Goal: Communication & Community: Answer question/provide support

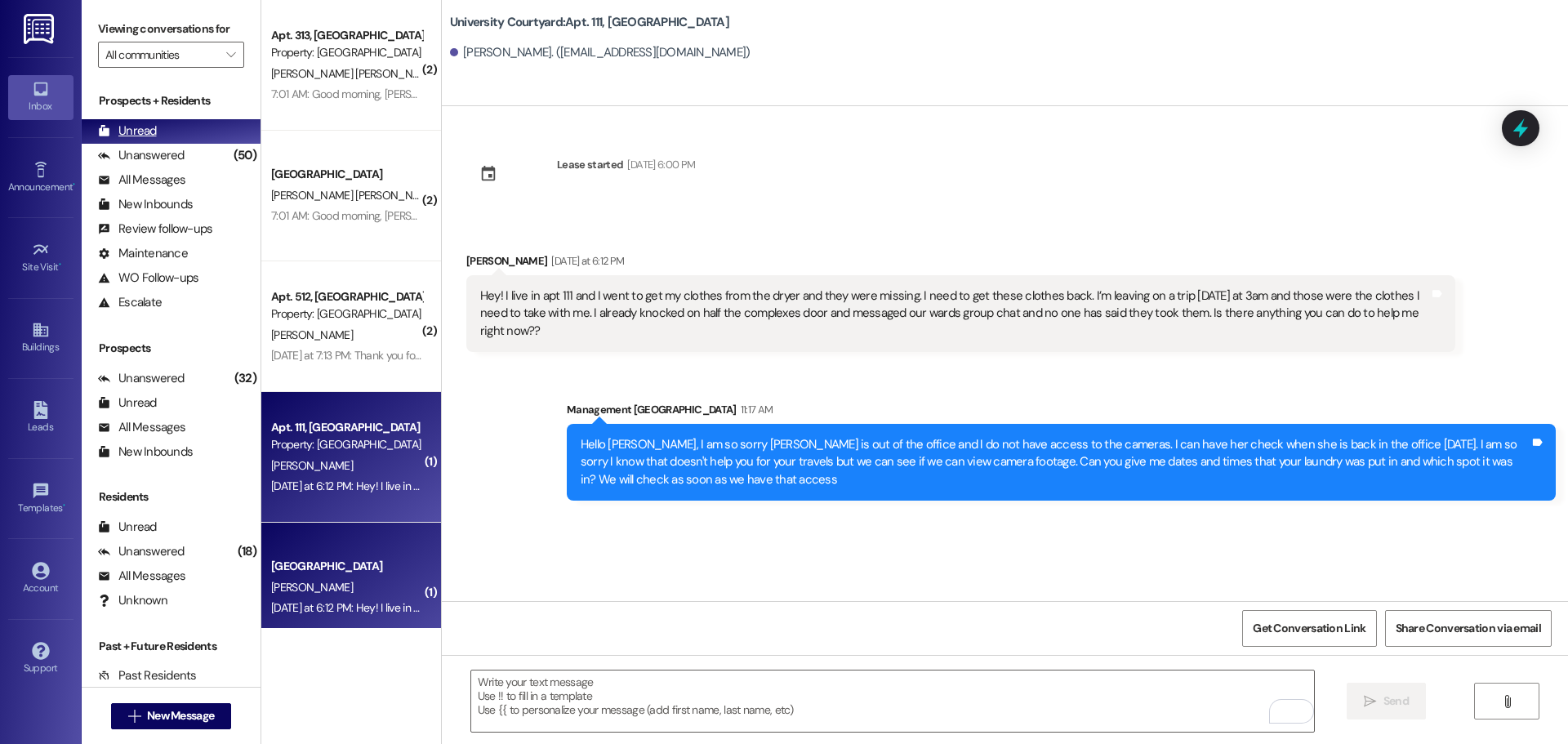
click at [148, 125] on div "Unread" at bounding box center [127, 132] width 59 height 18
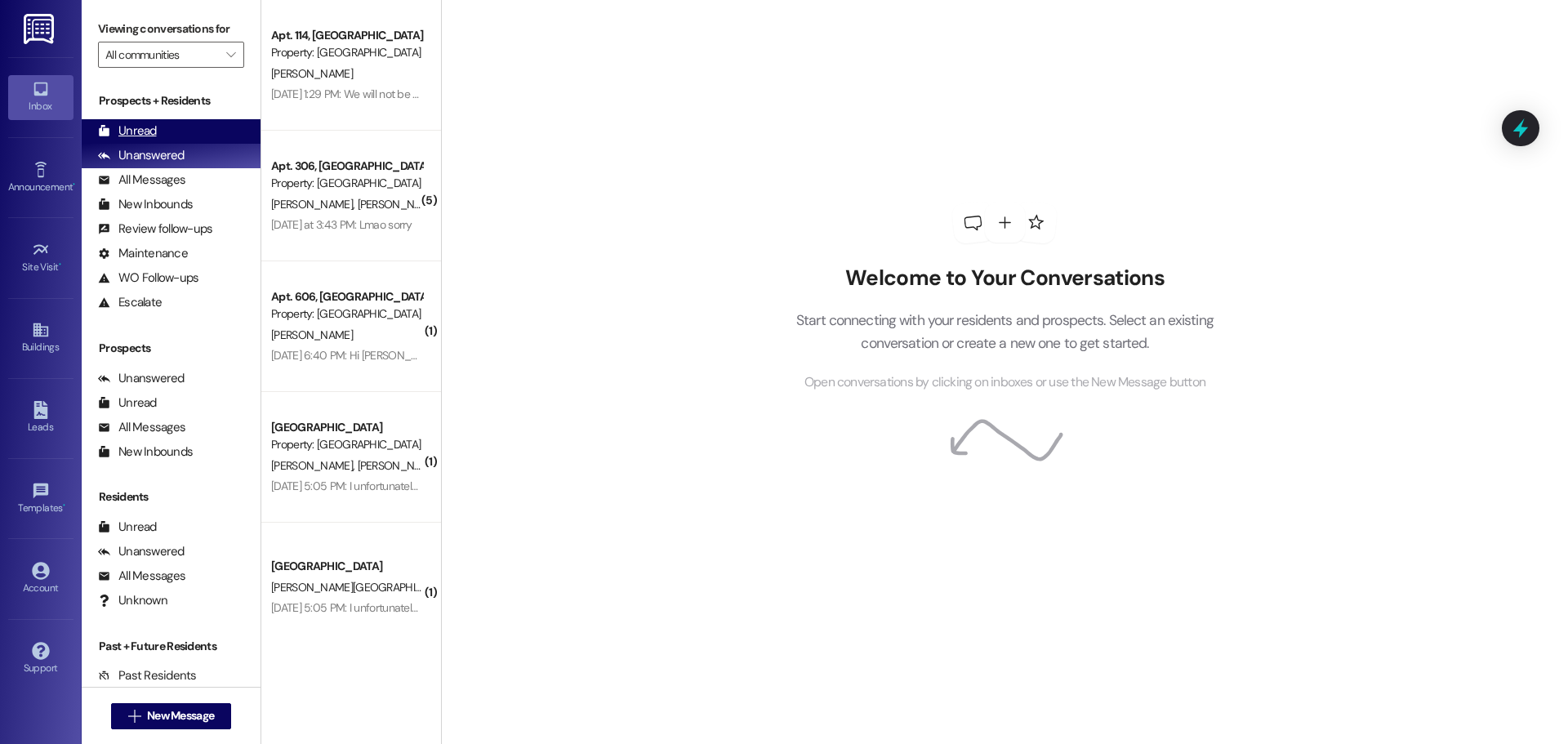
click at [138, 133] on div "Unread" at bounding box center [127, 132] width 59 height 18
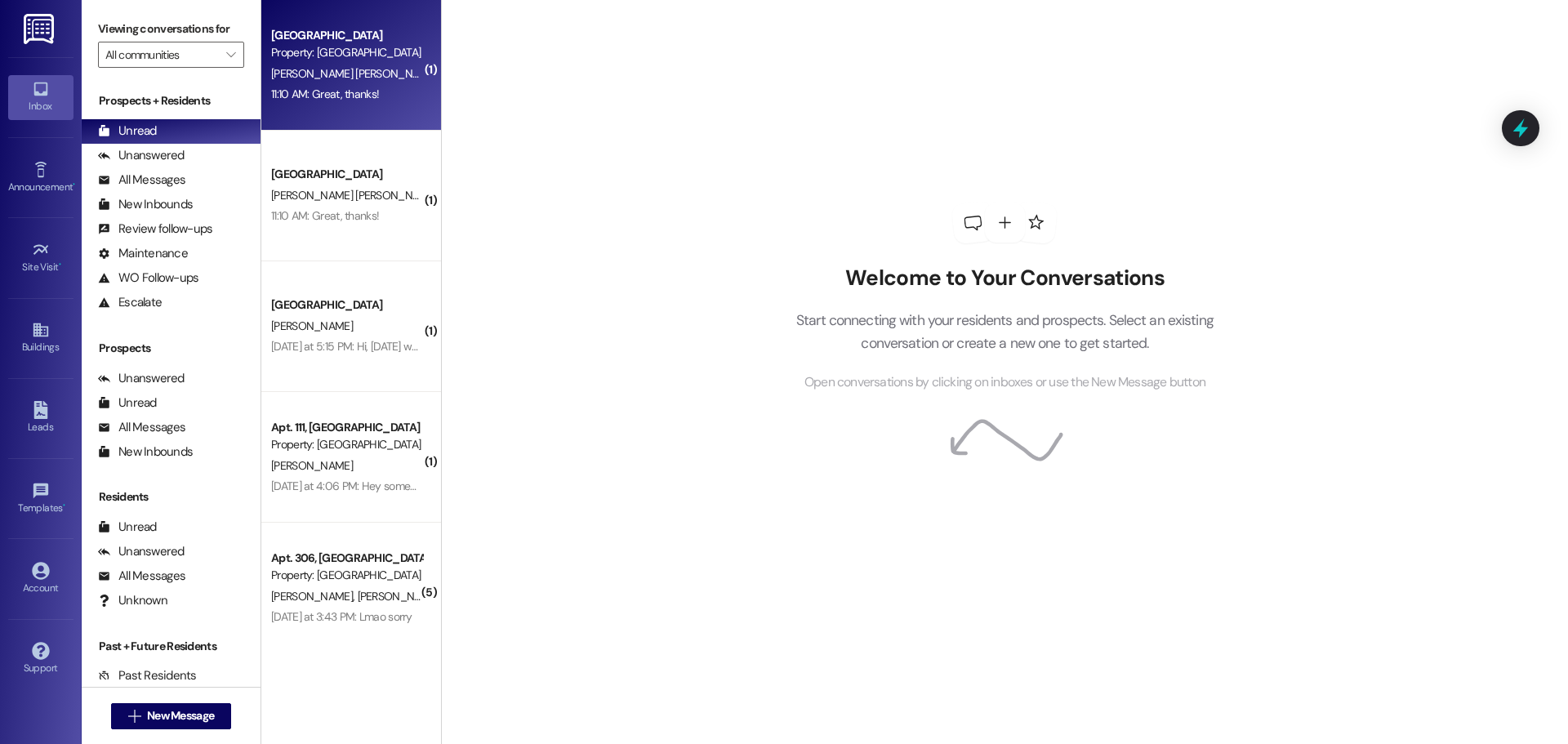
click at [337, 57] on div "Property: [GEOGRAPHIC_DATA]" at bounding box center [347, 53] width 151 height 18
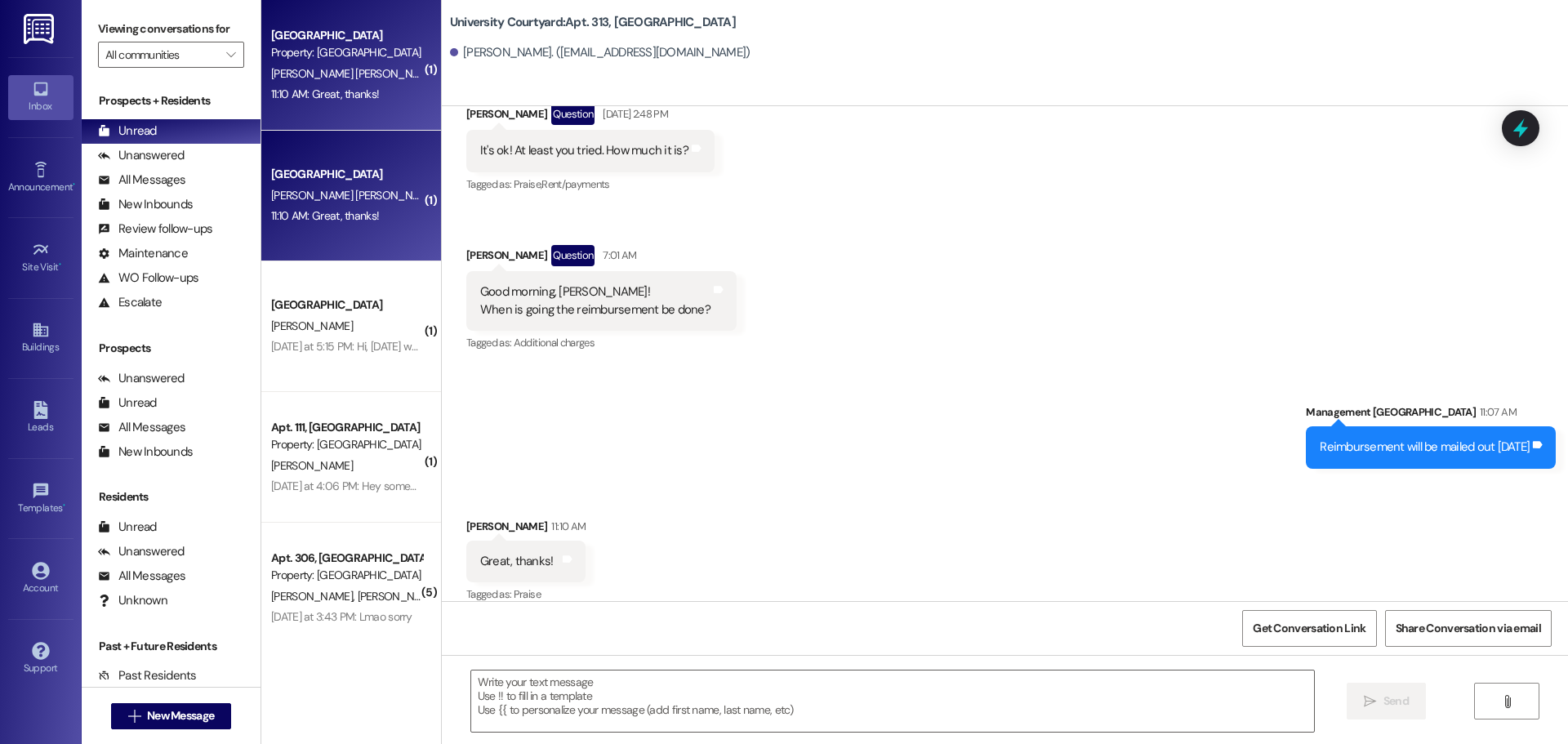
scroll to position [3846, 0]
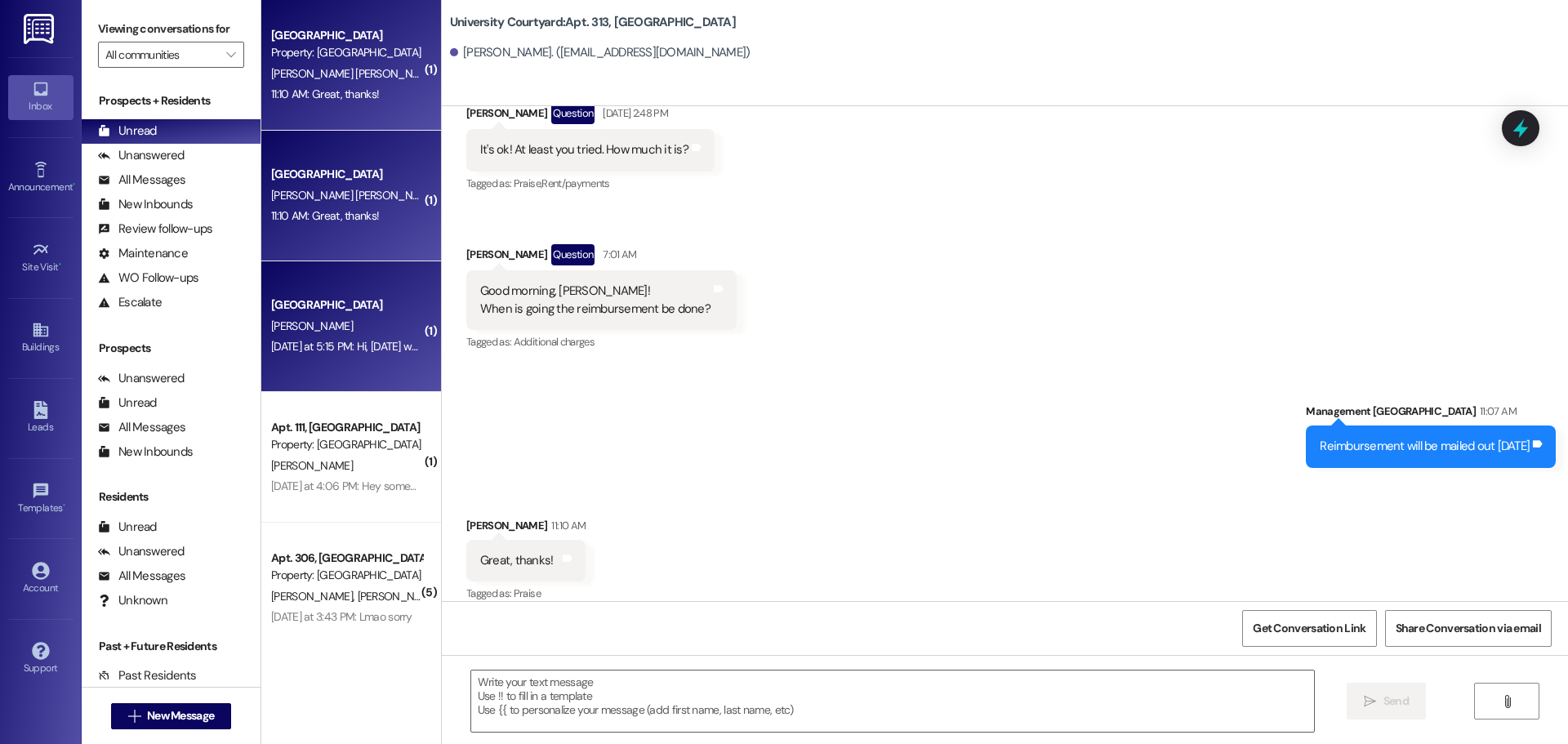
click at [349, 310] on div "[GEOGRAPHIC_DATA]" at bounding box center [347, 306] width 151 height 18
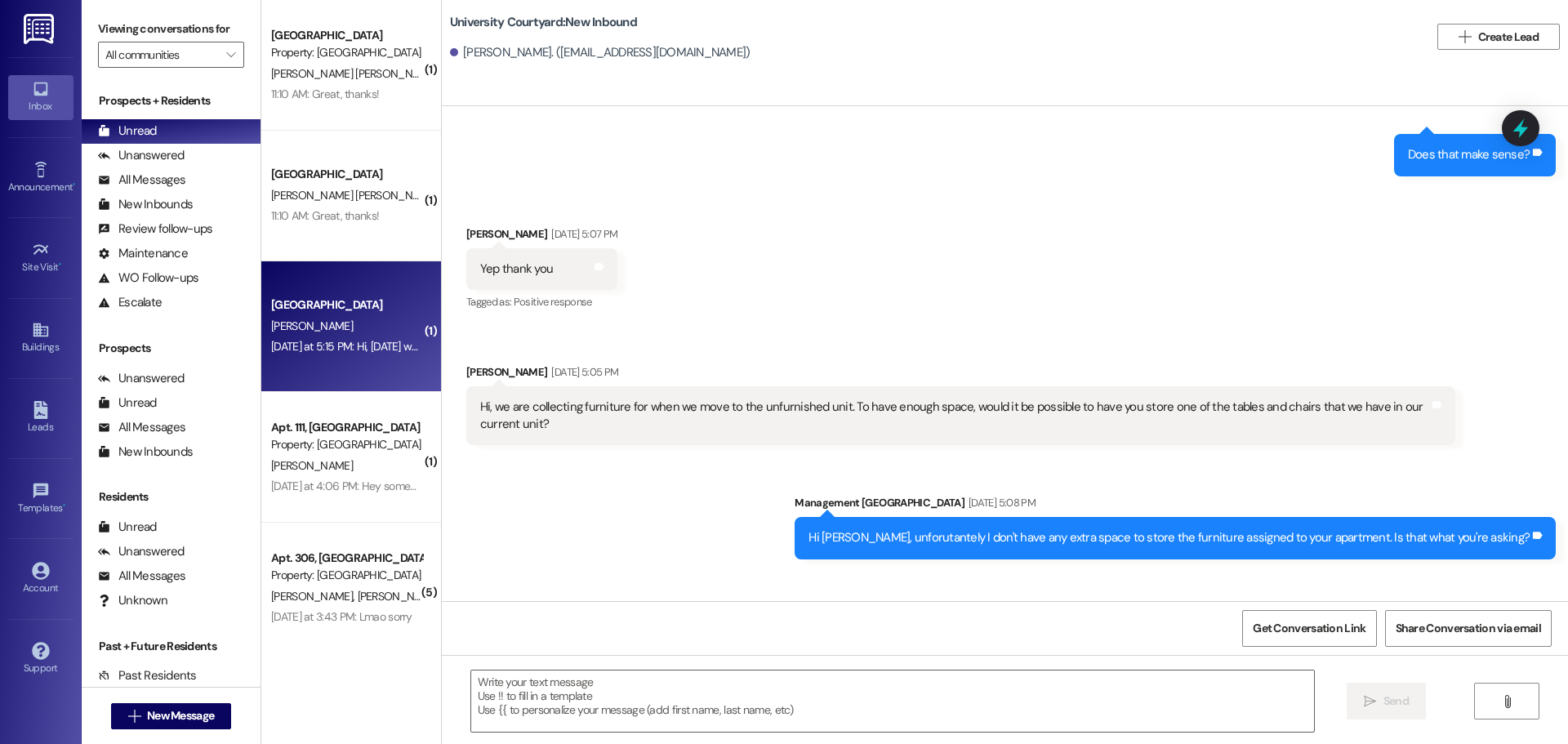
scroll to position [20735, 0]
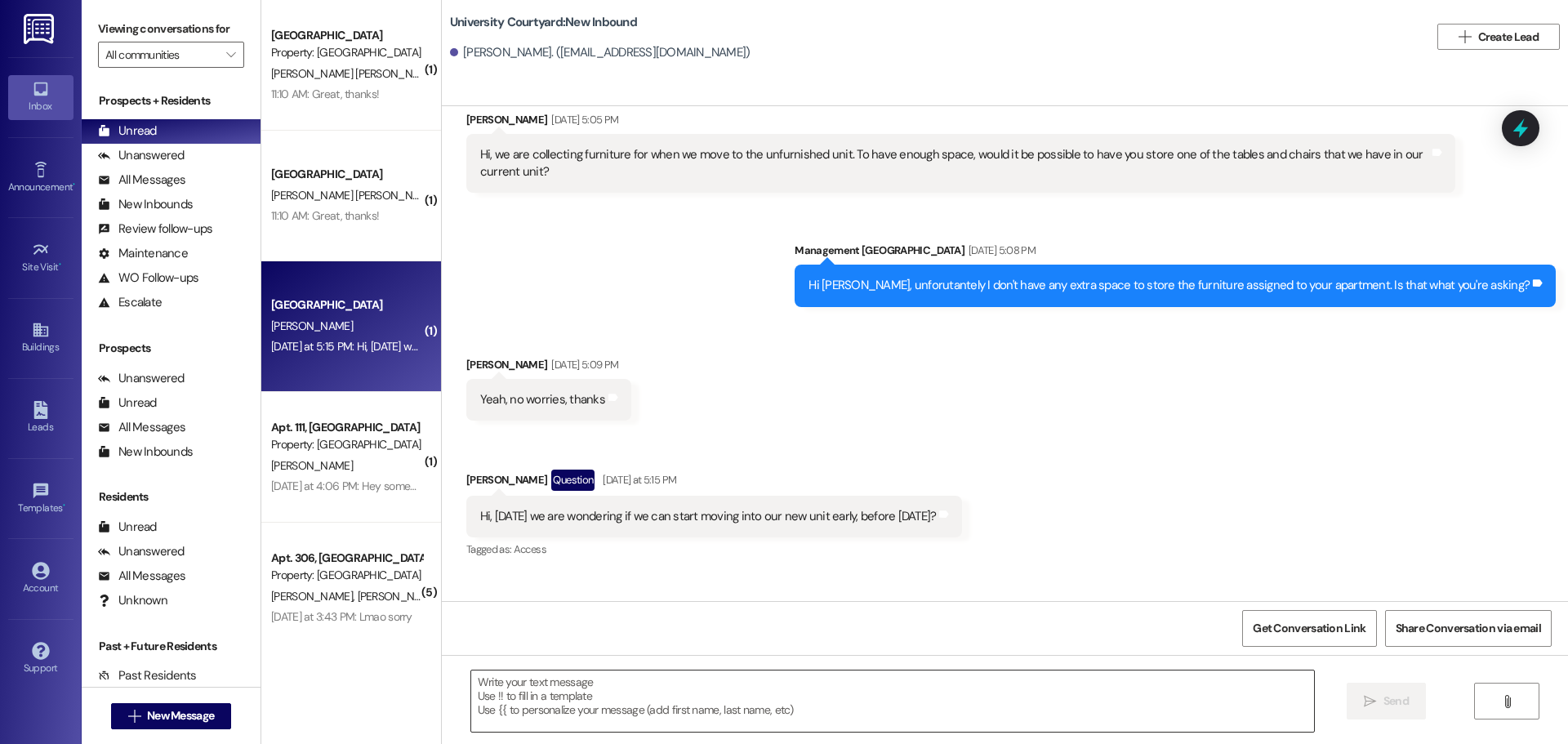
click at [561, 685] on textarea at bounding box center [893, 702] width 843 height 61
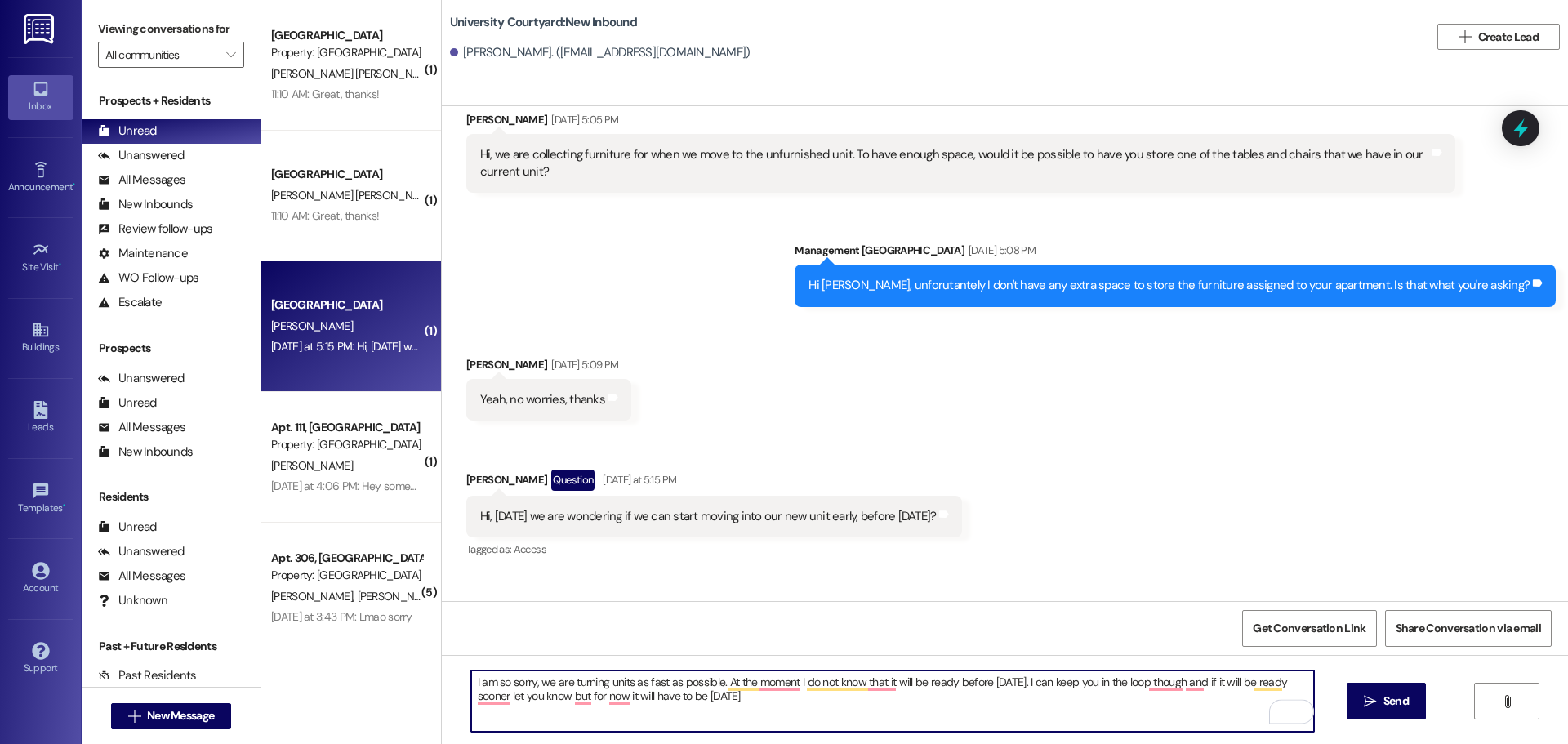
click at [749, 705] on textarea "I am so sorry, we are turning units as fast as possible. At the moment I do not…" at bounding box center [893, 702] width 843 height 61
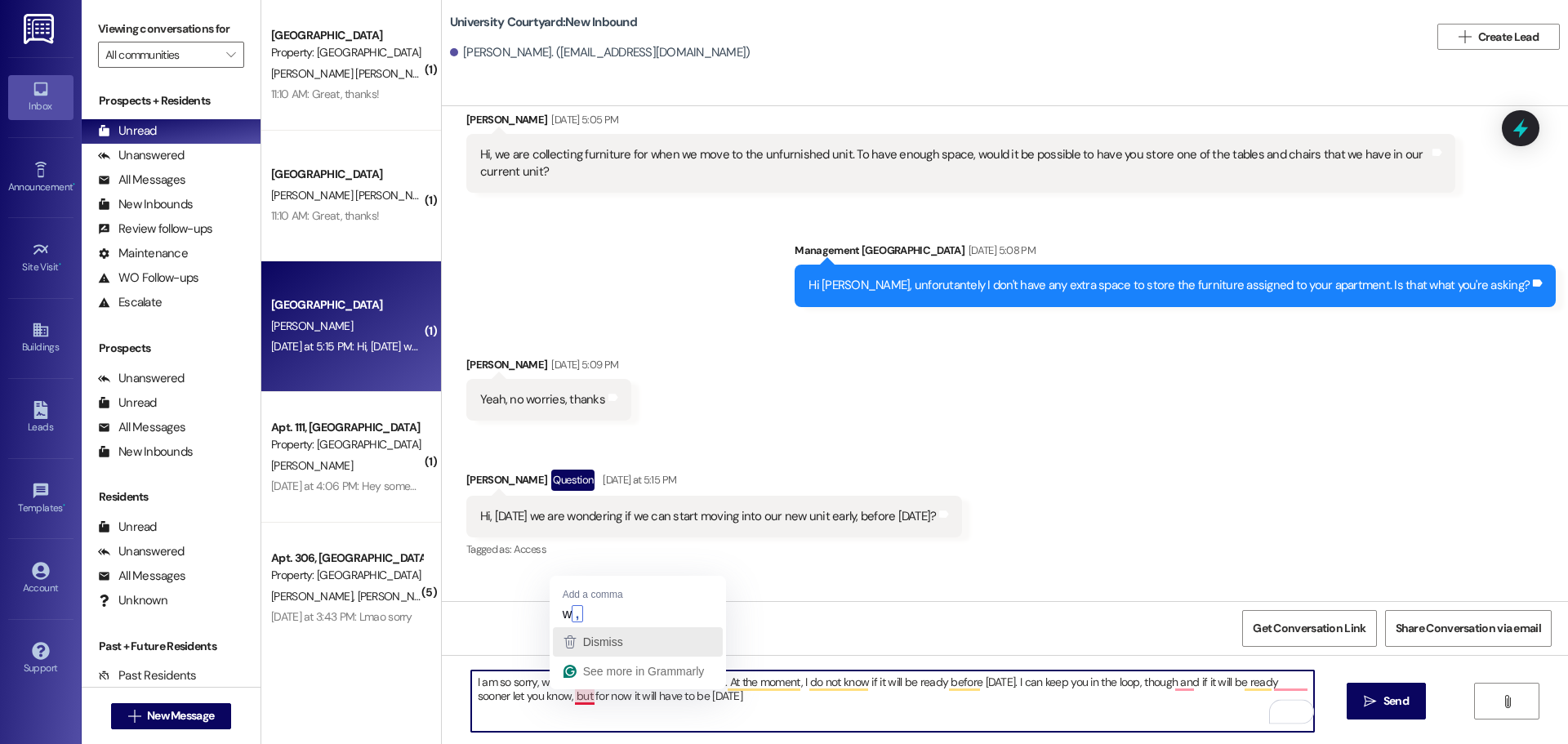
type textarea "I am so sorry, we are turning units as fast as possible. At the moment, I do no…"
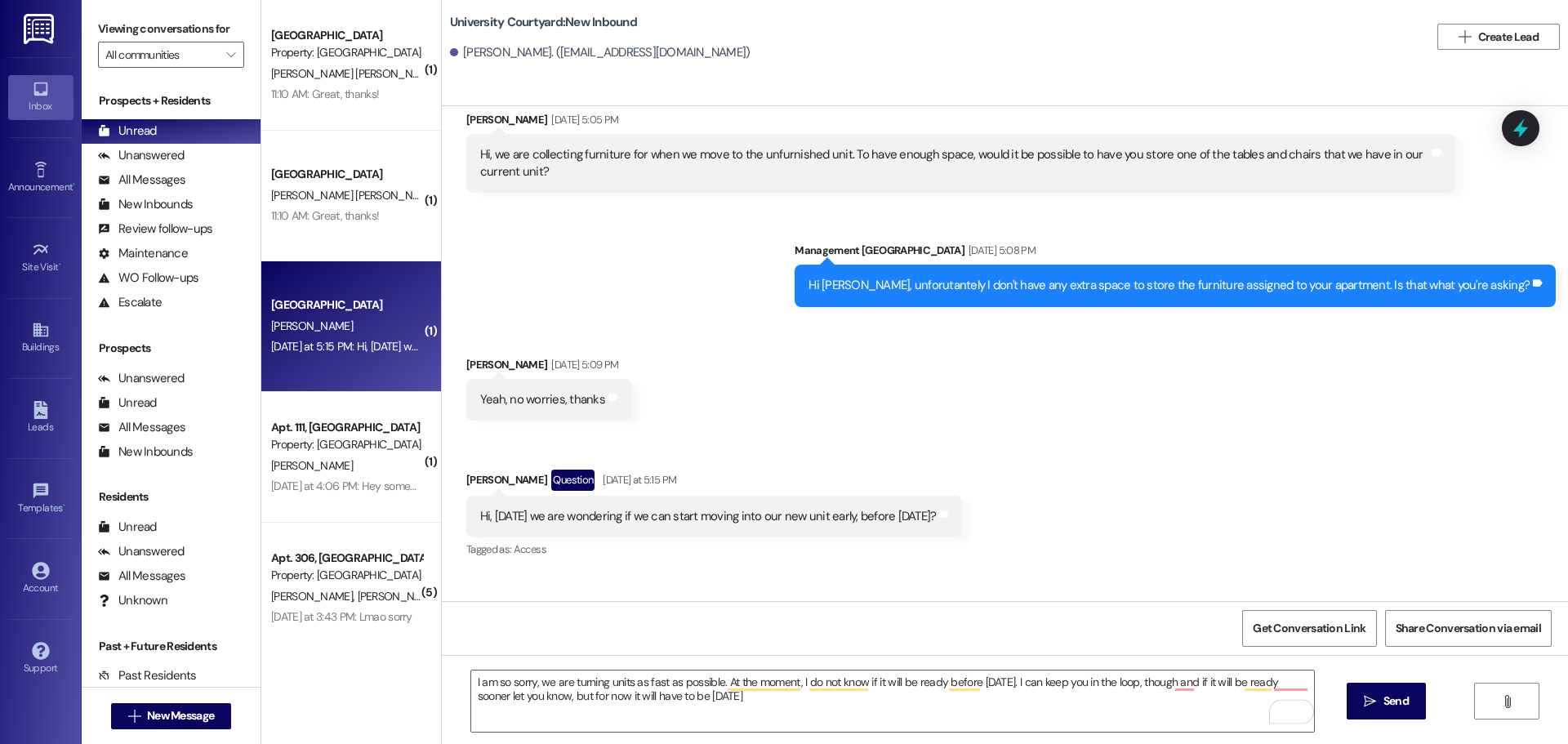
click at [608, 618] on div "Get Conversation Link Share Conversation via email" at bounding box center [1004, 628] width 1126 height 54
click at [1393, 704] on span "Send" at bounding box center [1395, 702] width 25 height 18
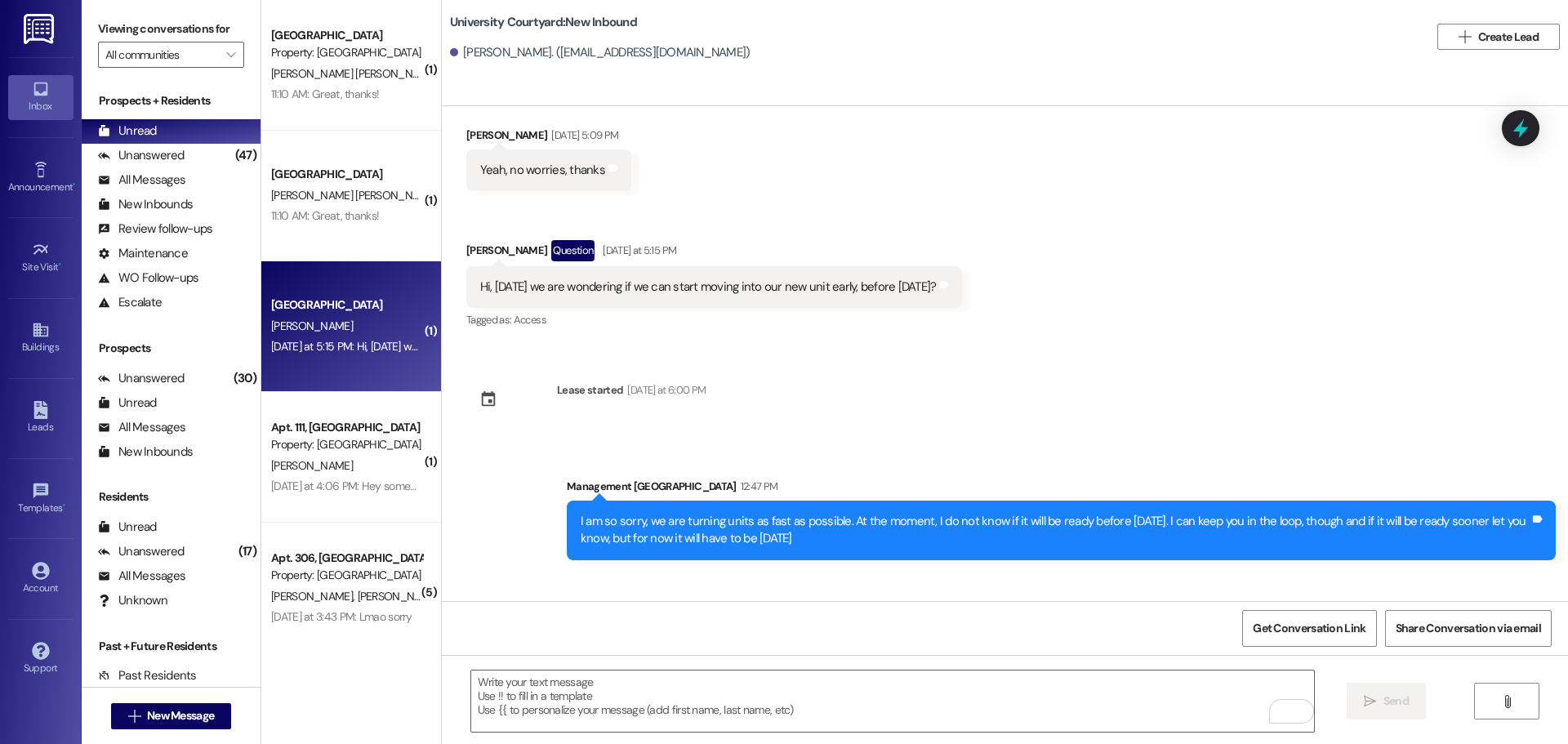
scroll to position [20980, 0]
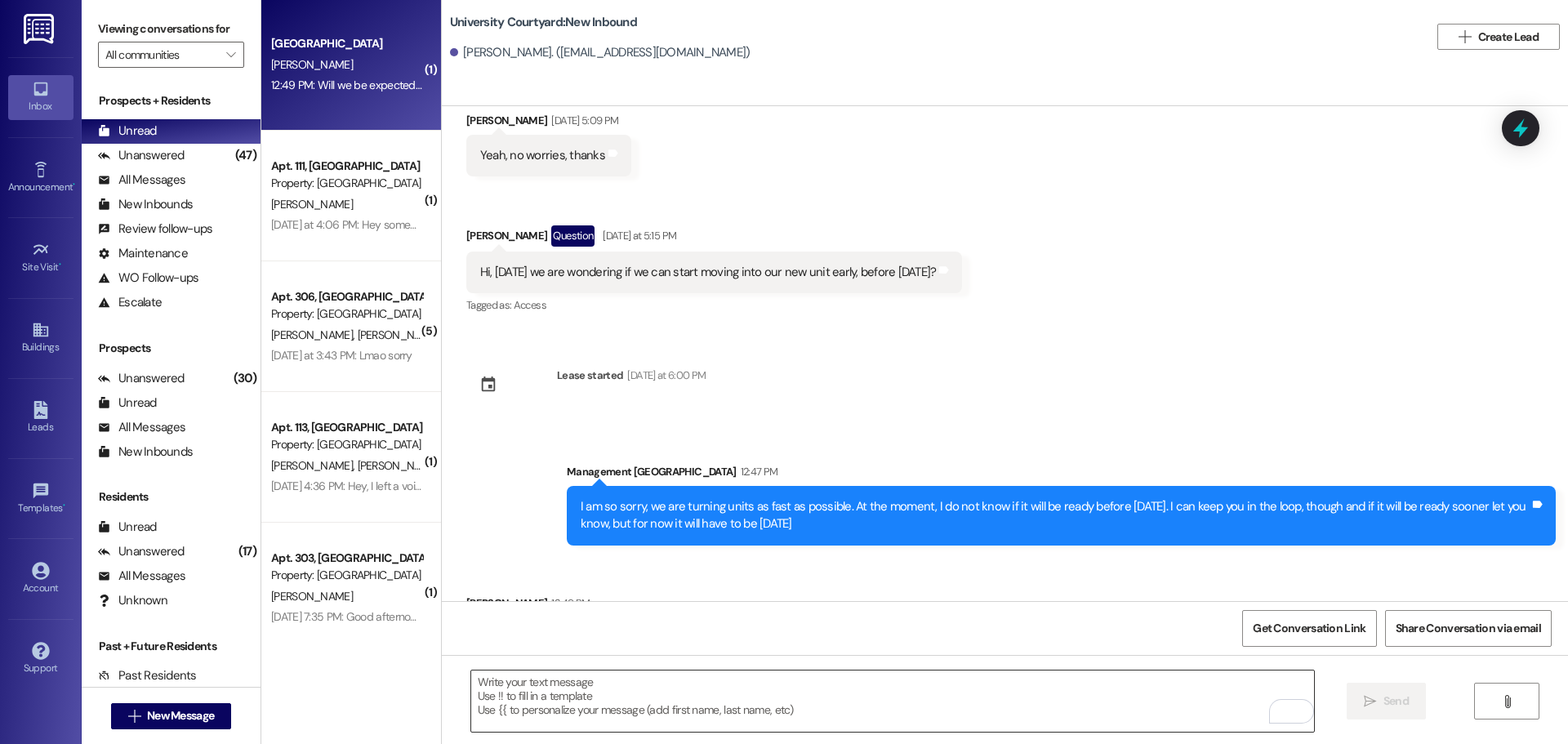
click at [708, 710] on textarea "To enrich screen reader interactions, please activate Accessibility in Grammarl…" at bounding box center [893, 702] width 843 height 61
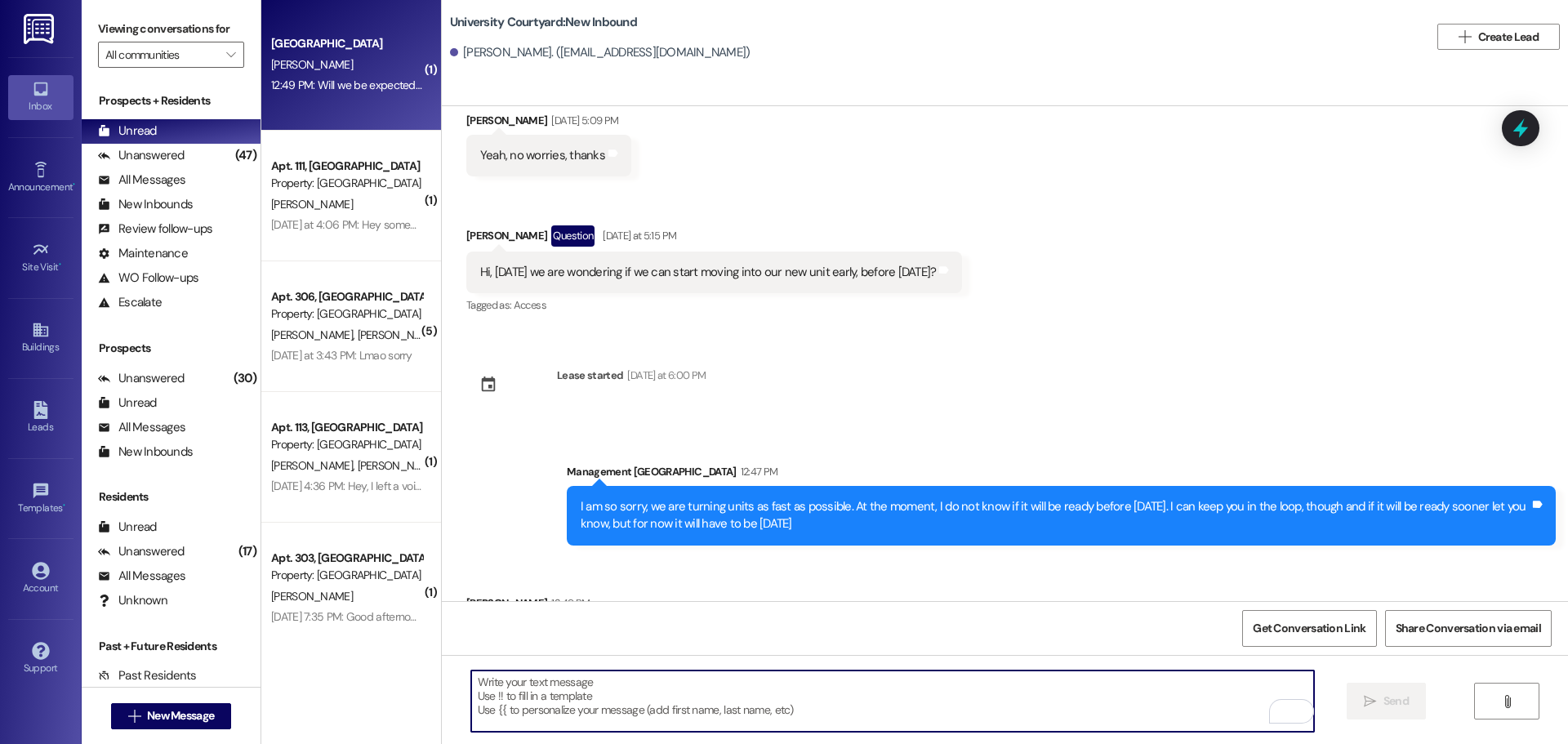
click at [607, 703] on textarea "To enrich screen reader interactions, please activate Accessibility in Grammarl…" at bounding box center [893, 702] width 843 height 61
click at [518, 696] on textarea "To enrich screen reader interactions, please activate Accessibility in Grammarl…" at bounding box center [893, 702] width 843 height 61
type textarea "If you move in early yes"
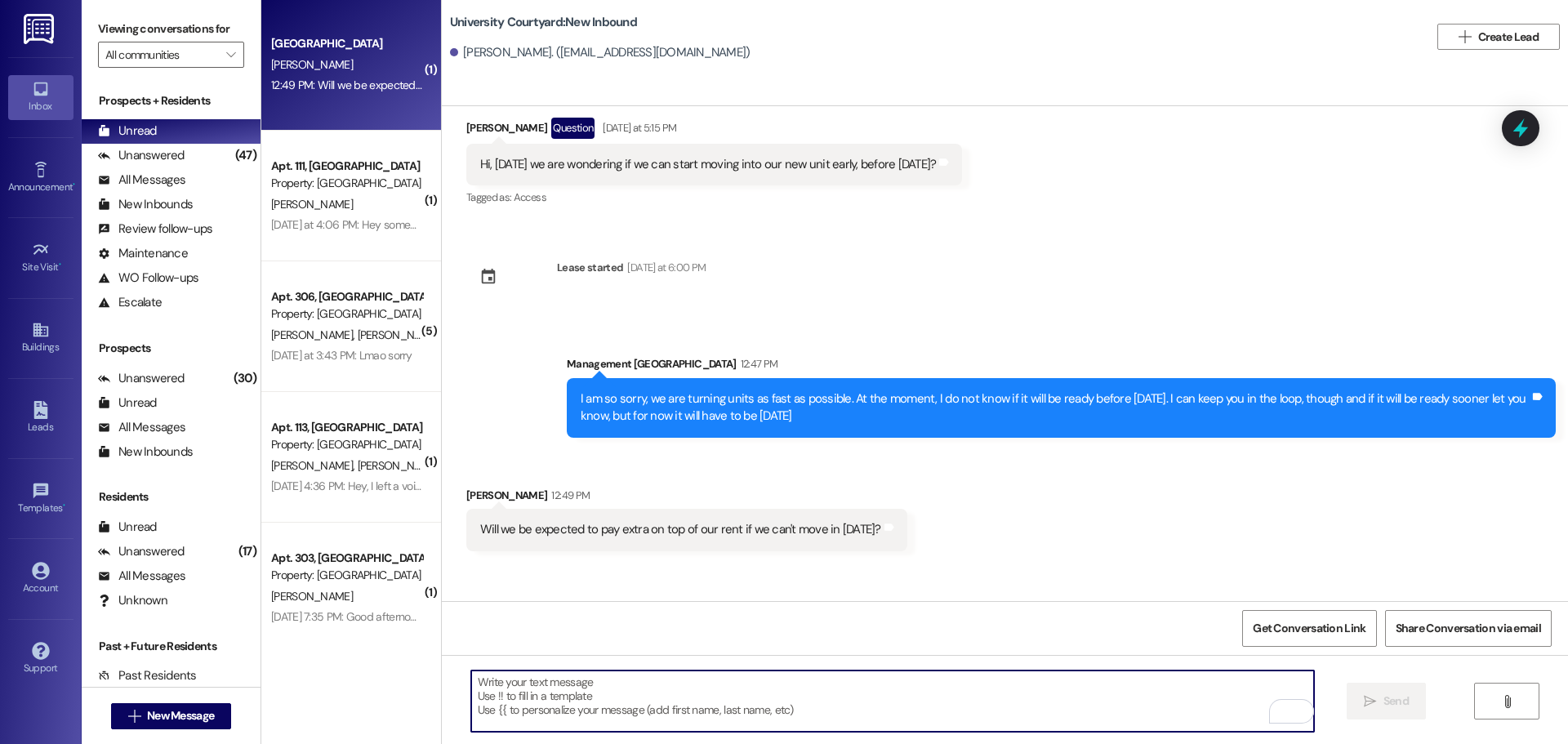
scroll to position [21096, 0]
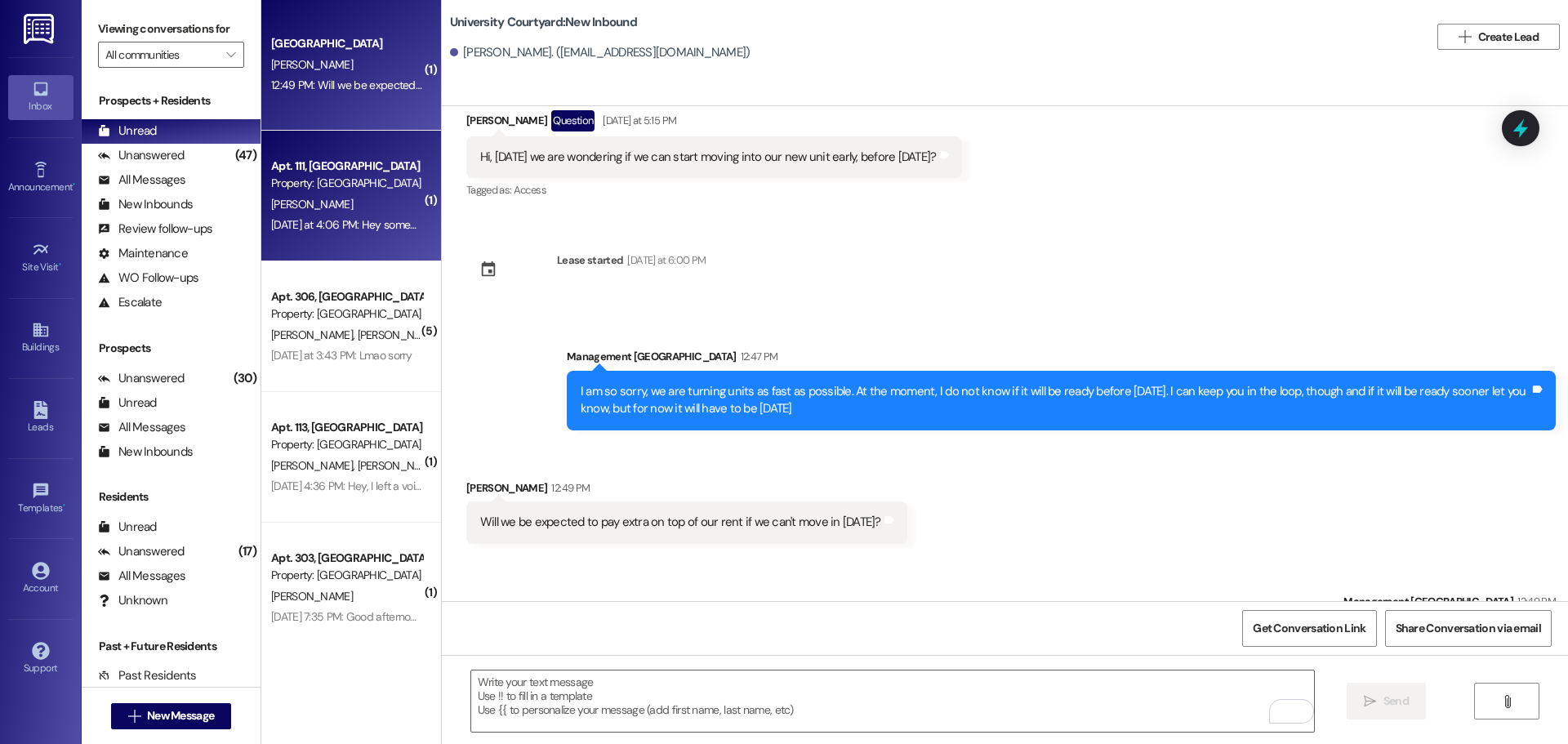
click at [321, 199] on div "[PERSON_NAME]" at bounding box center [347, 204] width 155 height 20
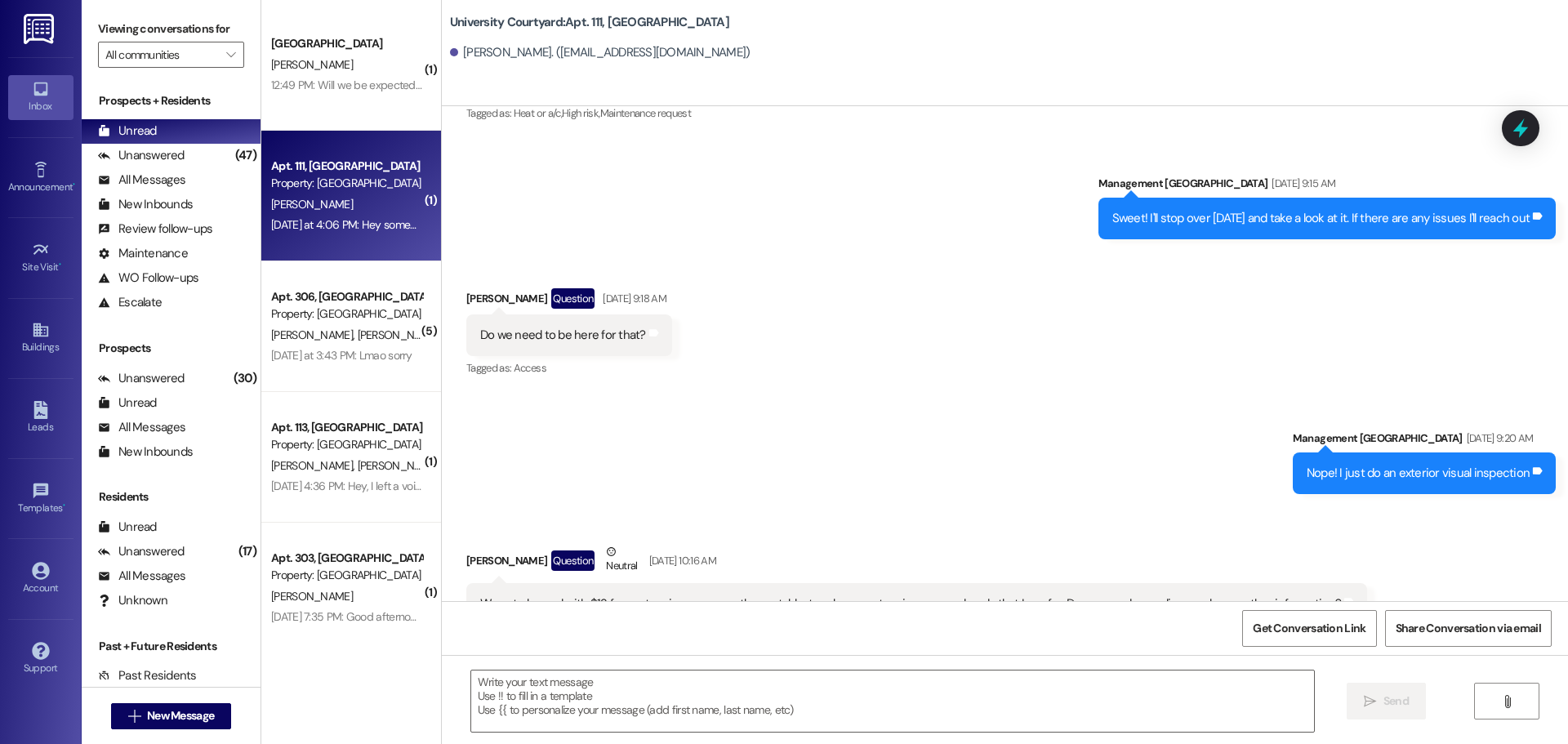
scroll to position [4810, 0]
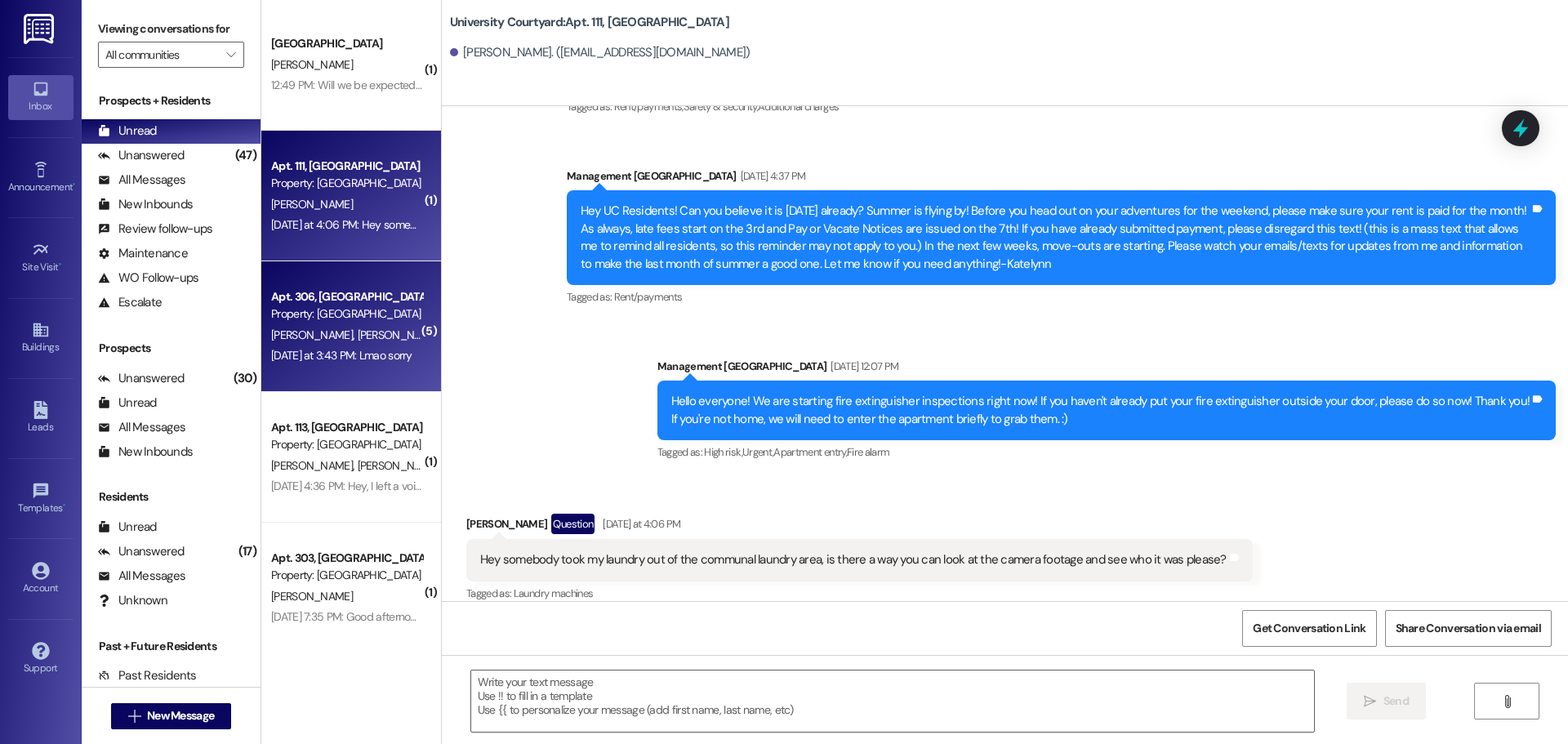
click at [356, 328] on span "[PERSON_NAME]" at bounding box center [397, 335] width 82 height 15
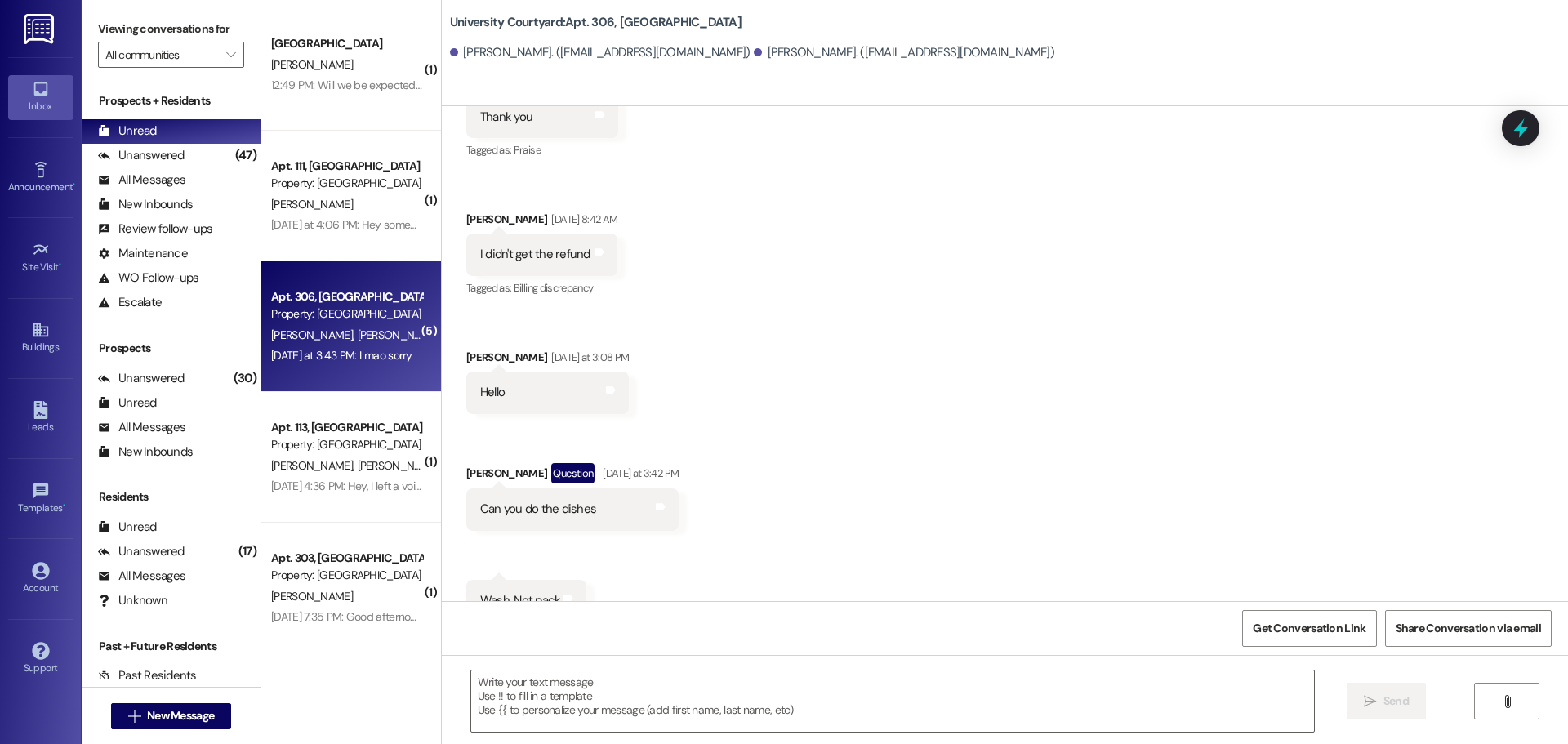
scroll to position [7070, 0]
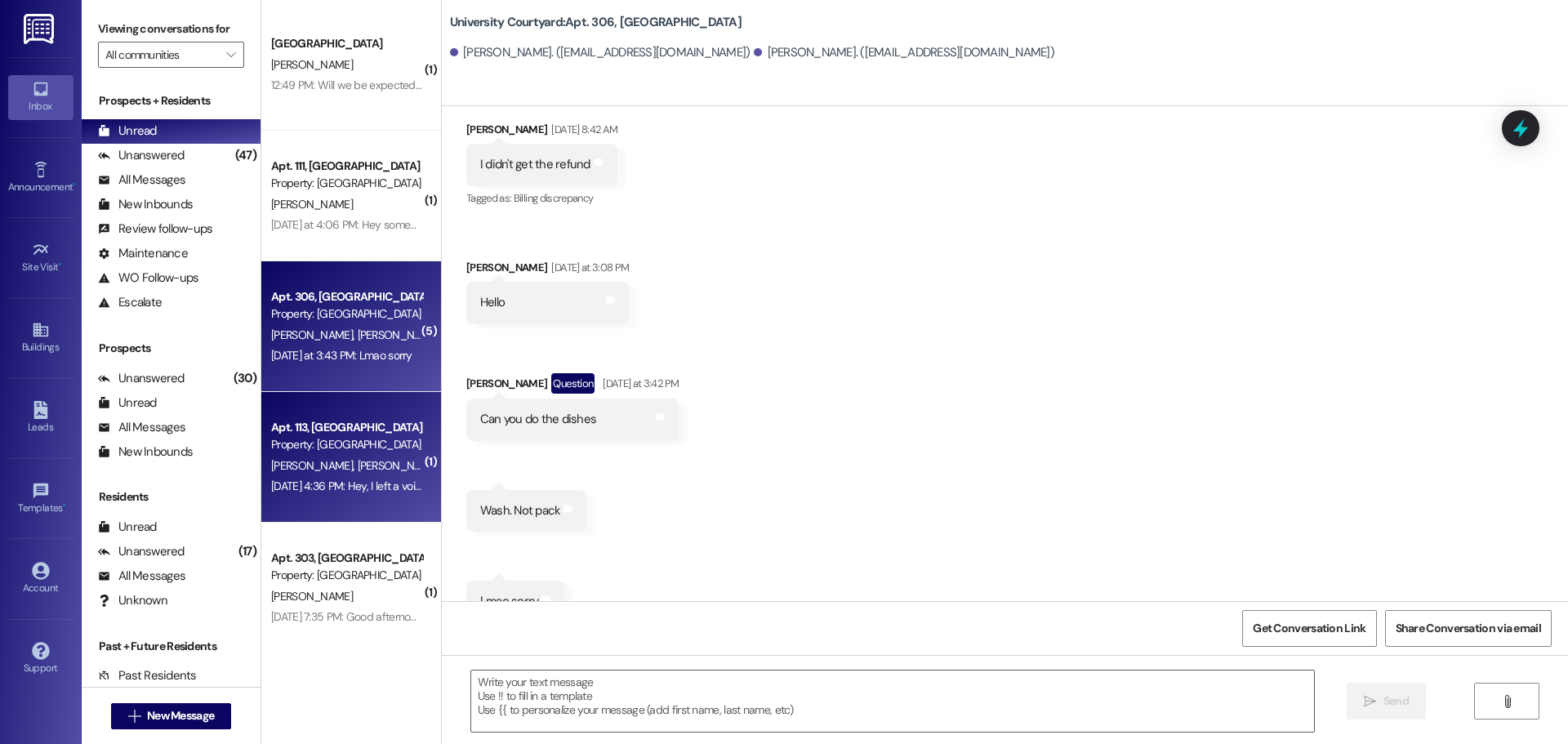
click at [327, 451] on div "Property: [GEOGRAPHIC_DATA]" at bounding box center [347, 445] width 151 height 18
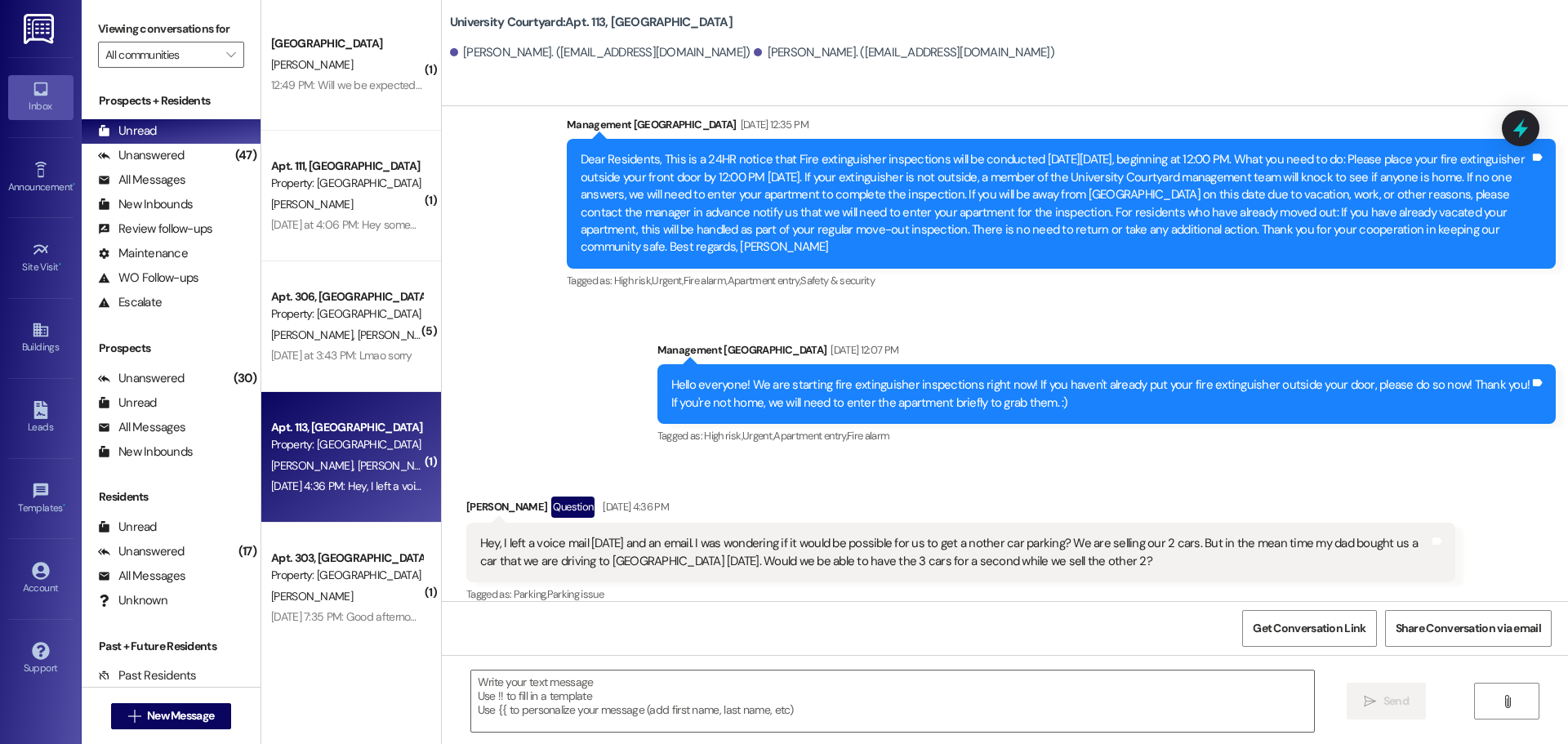
scroll to position [2331, 0]
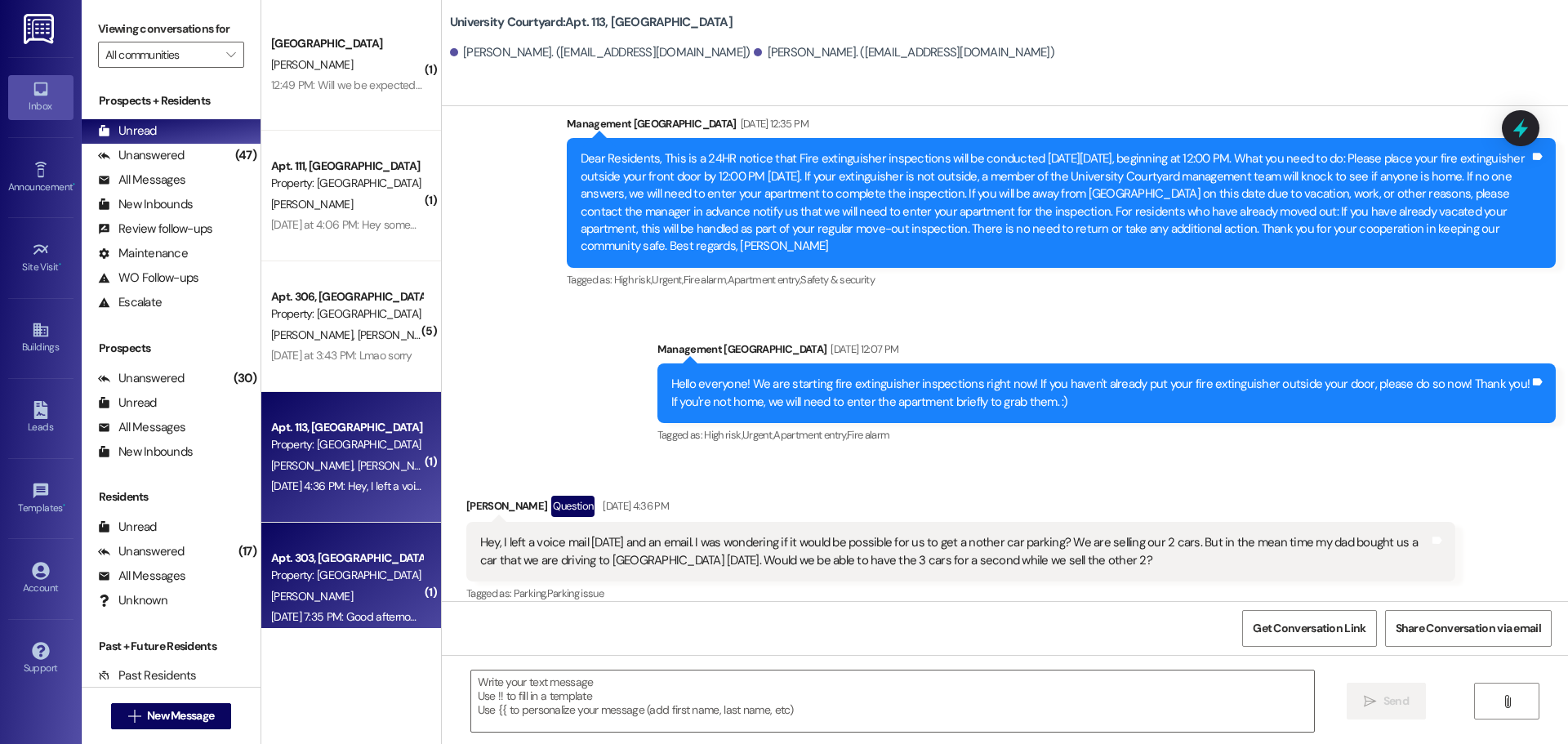
click at [330, 574] on div "Property: [GEOGRAPHIC_DATA]" at bounding box center [347, 575] width 151 height 18
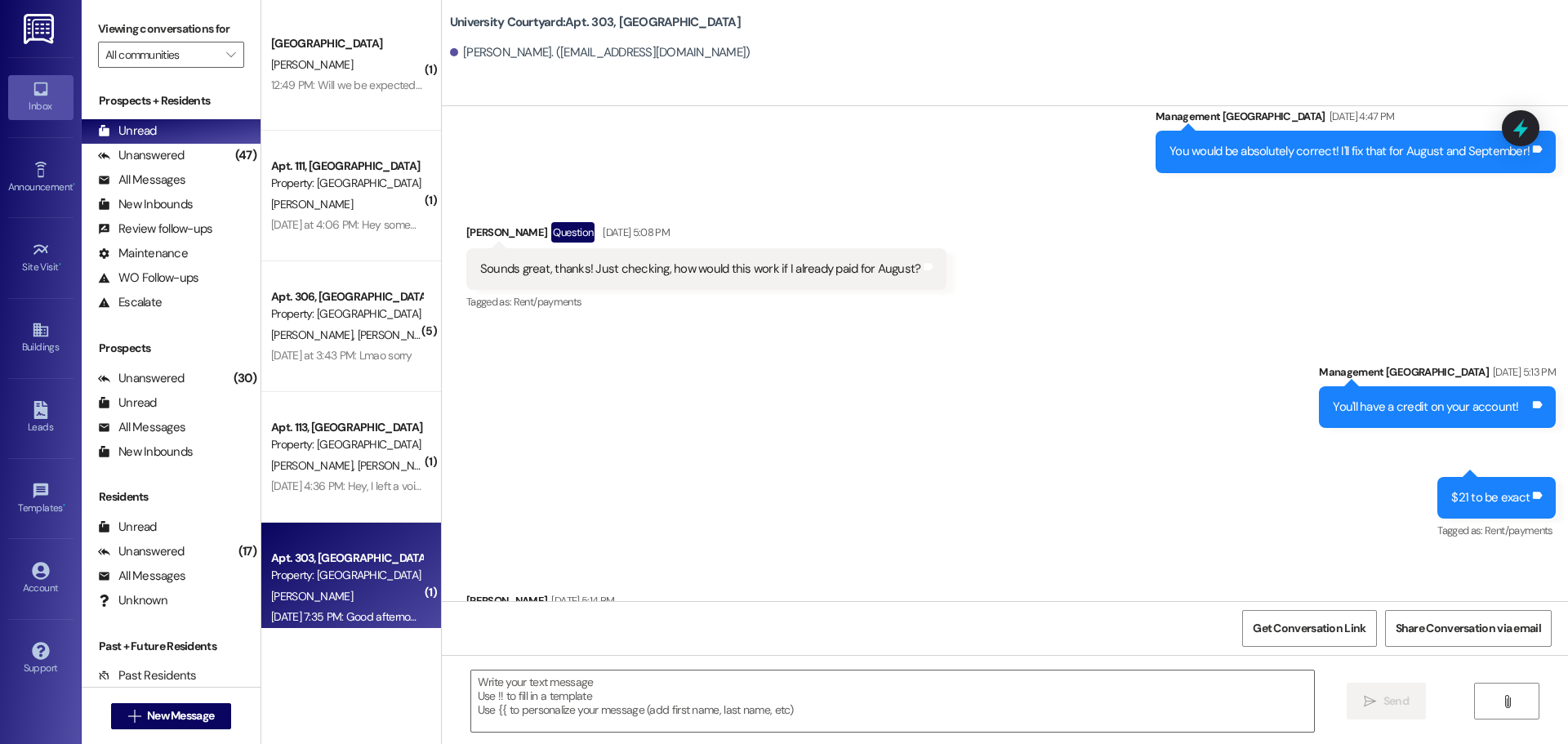
scroll to position [21039, 0]
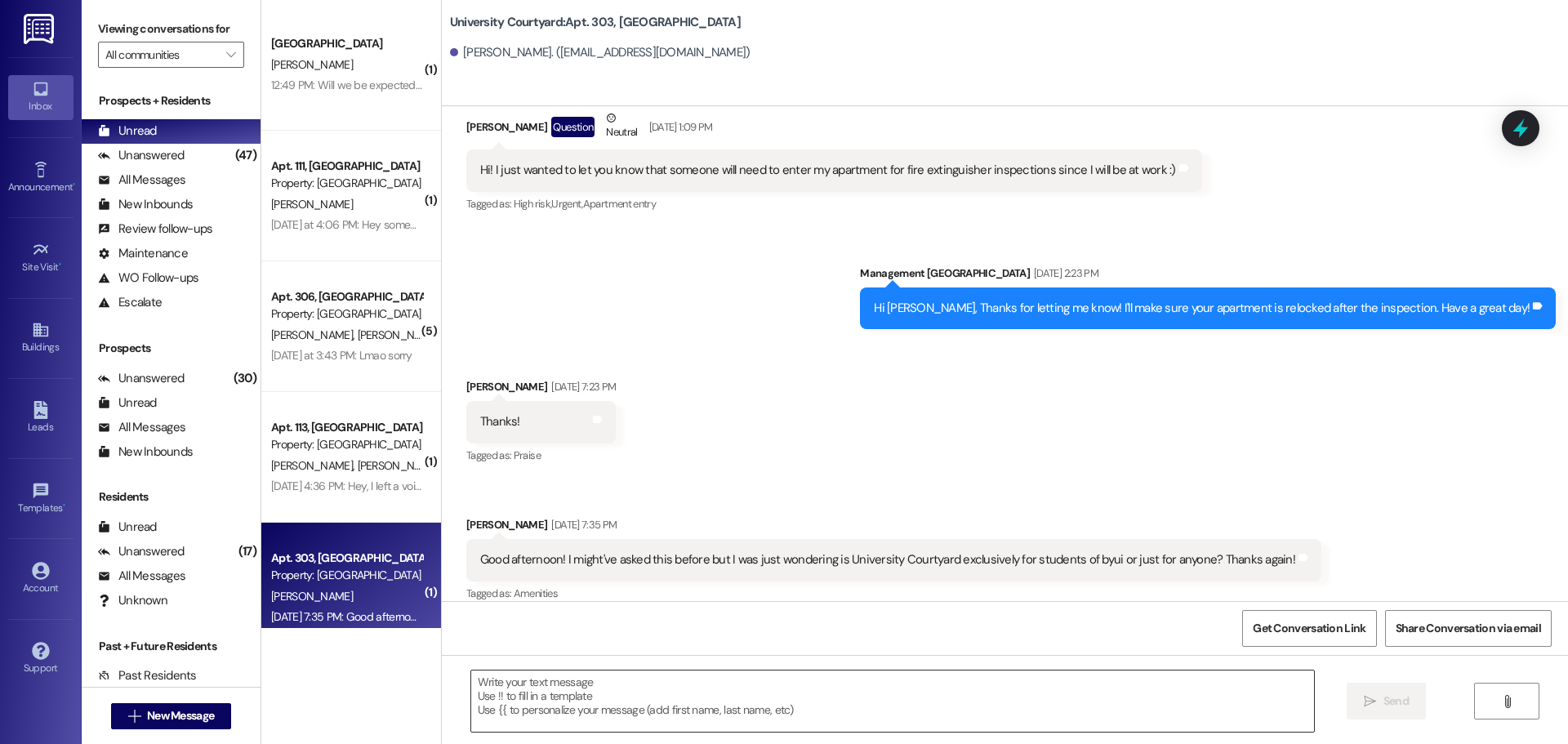
click at [823, 691] on textarea at bounding box center [893, 702] width 843 height 61
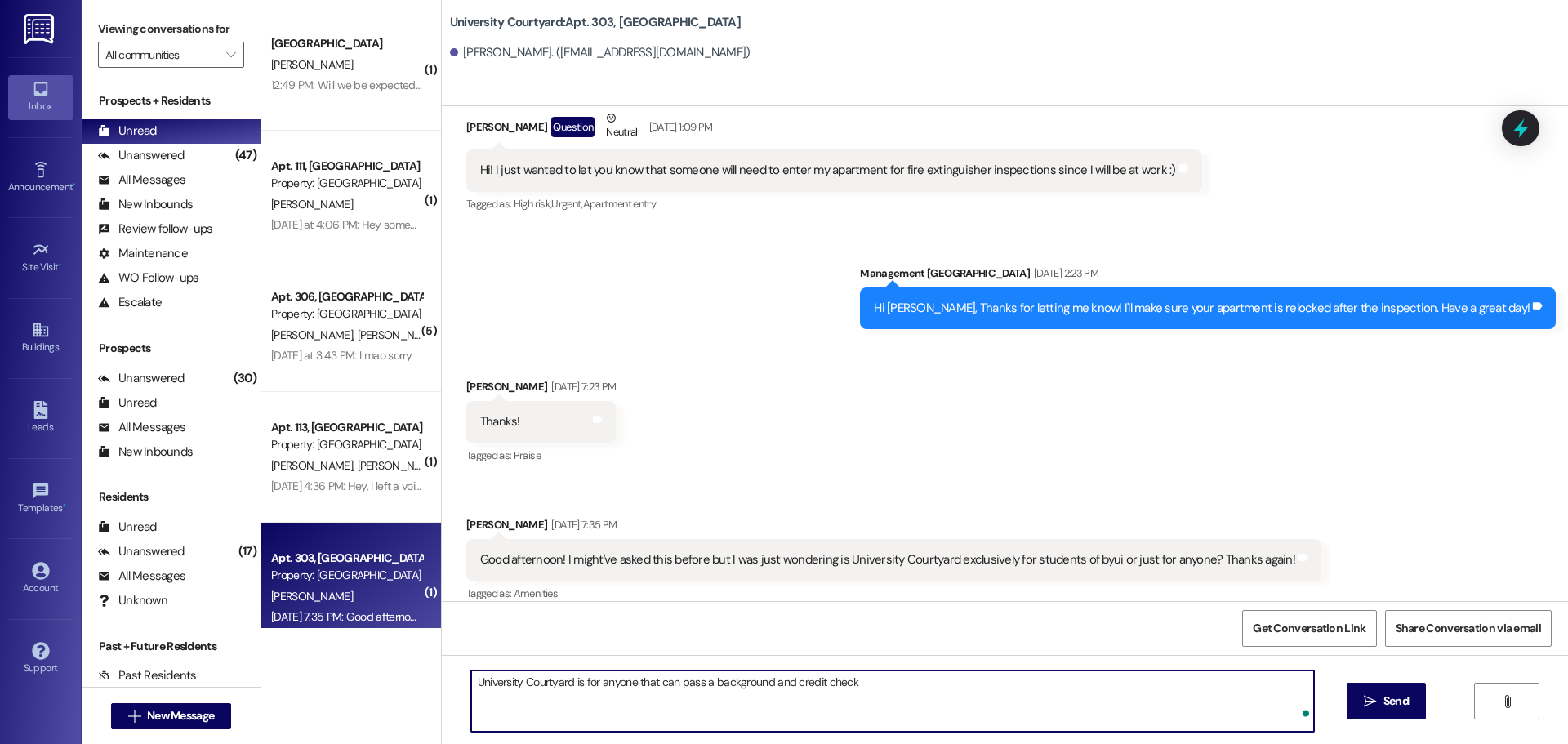
type textarea "University Courtyard is for anyone that can pass a background and credit check"
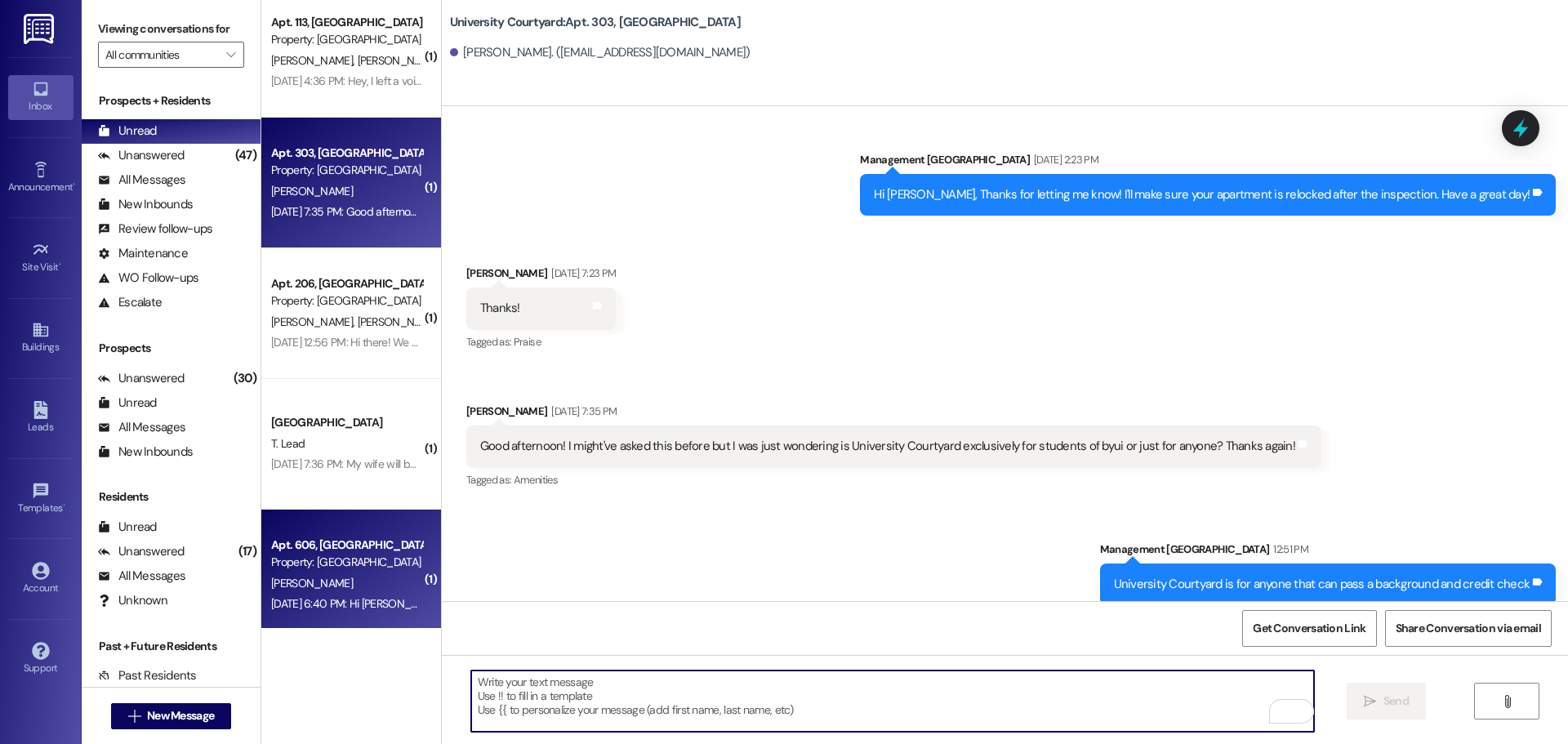
scroll to position [408, 0]
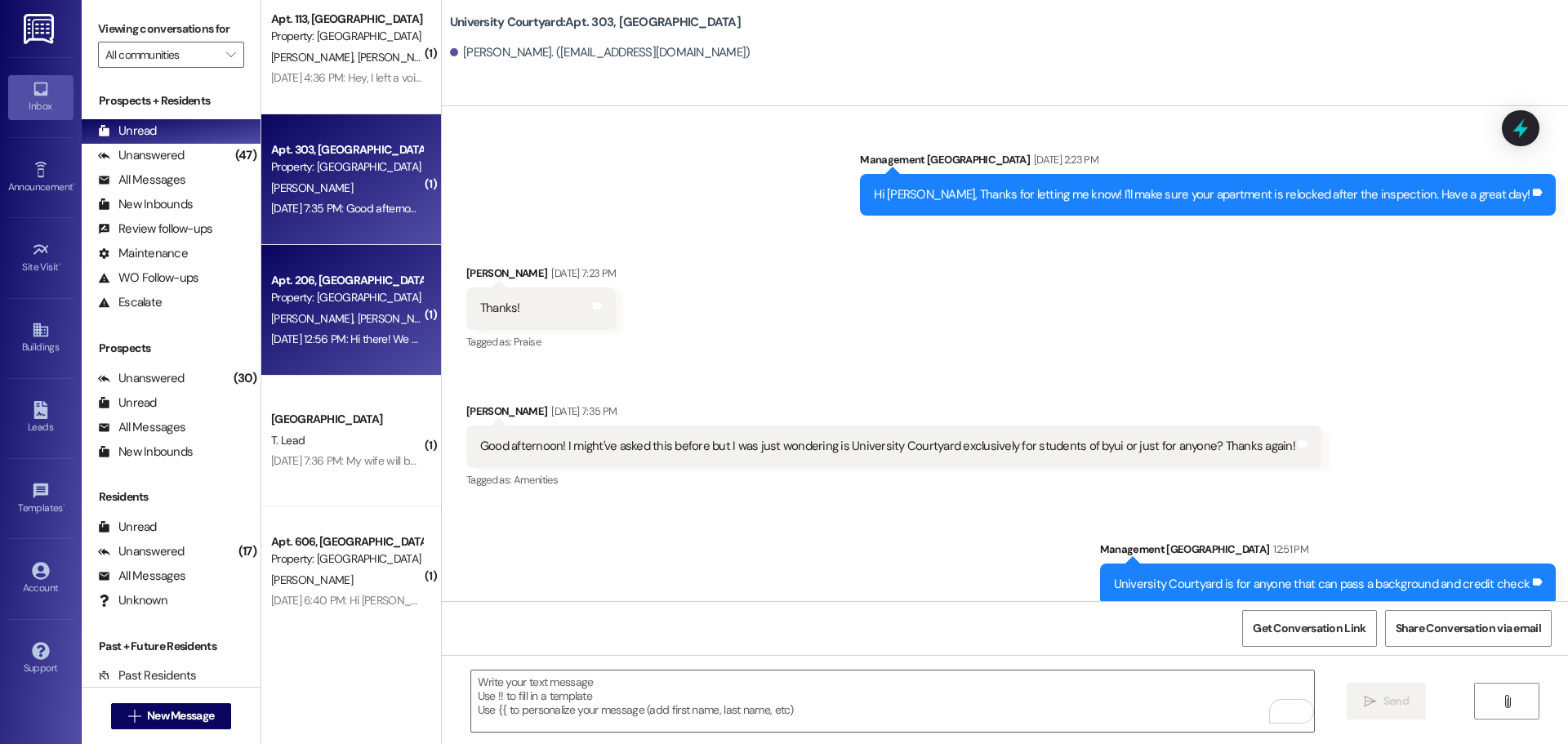
click at [348, 328] on div "A. Tombarge B. Eldredge" at bounding box center [347, 319] width 155 height 20
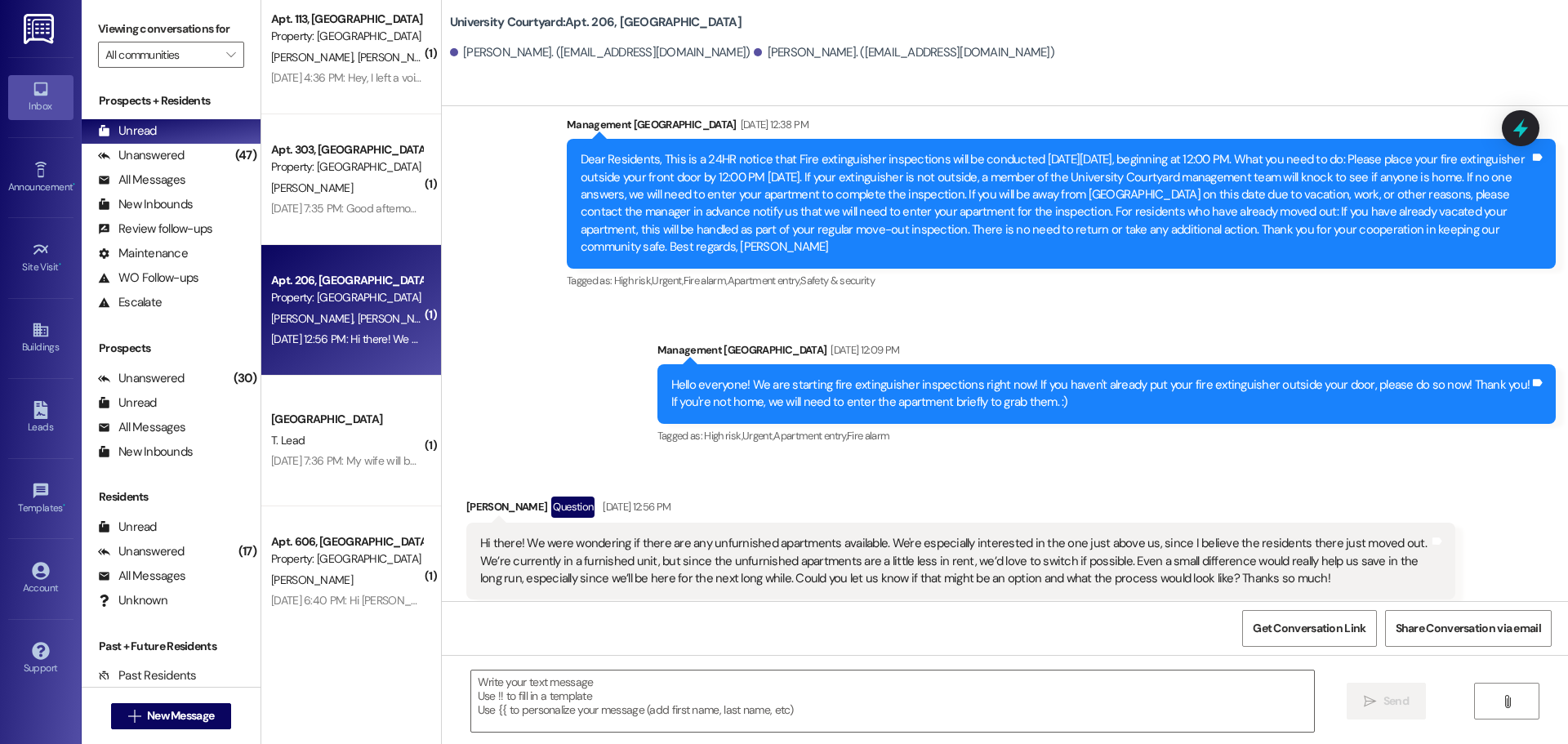
scroll to position [6010, 0]
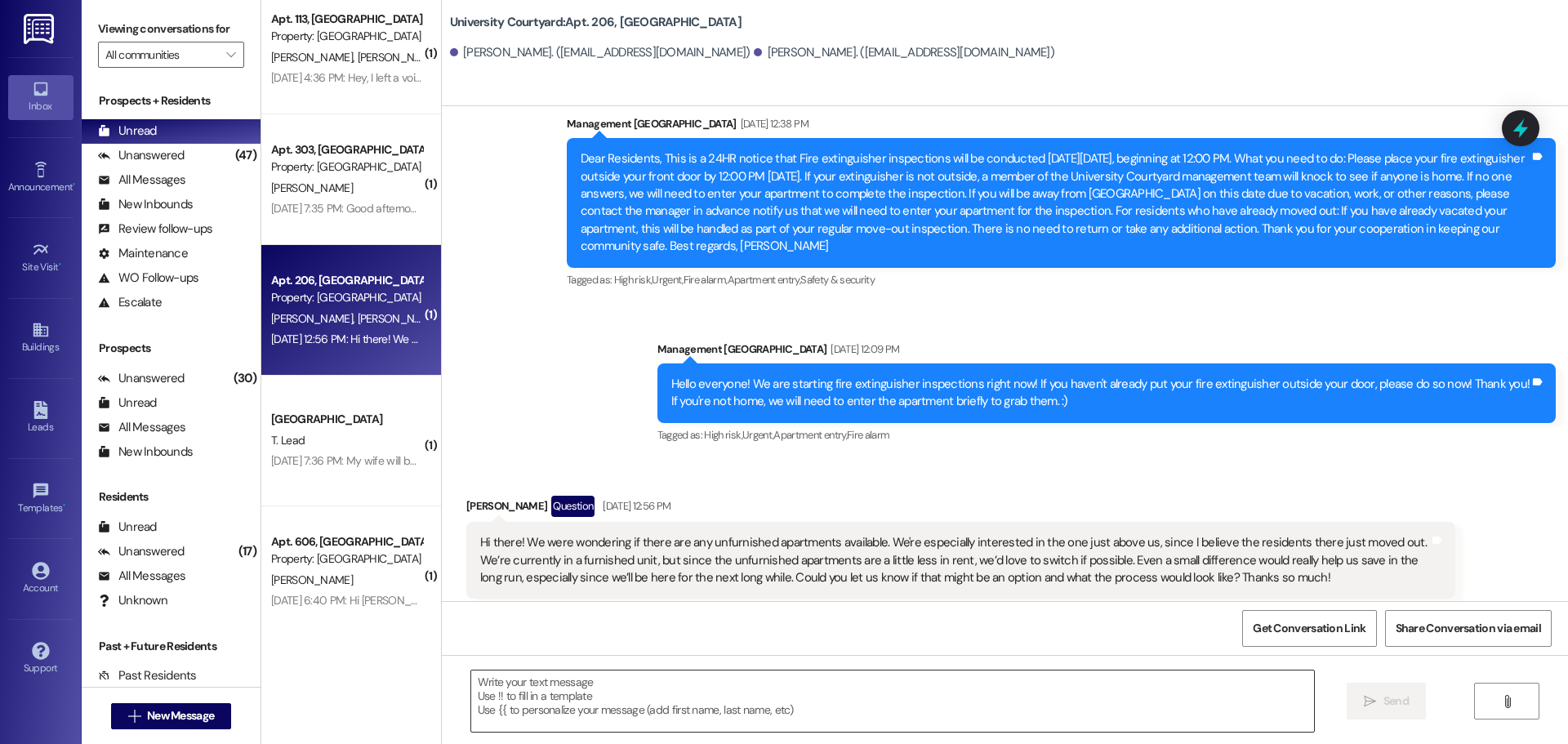
click at [683, 699] on textarea at bounding box center [893, 702] width 843 height 61
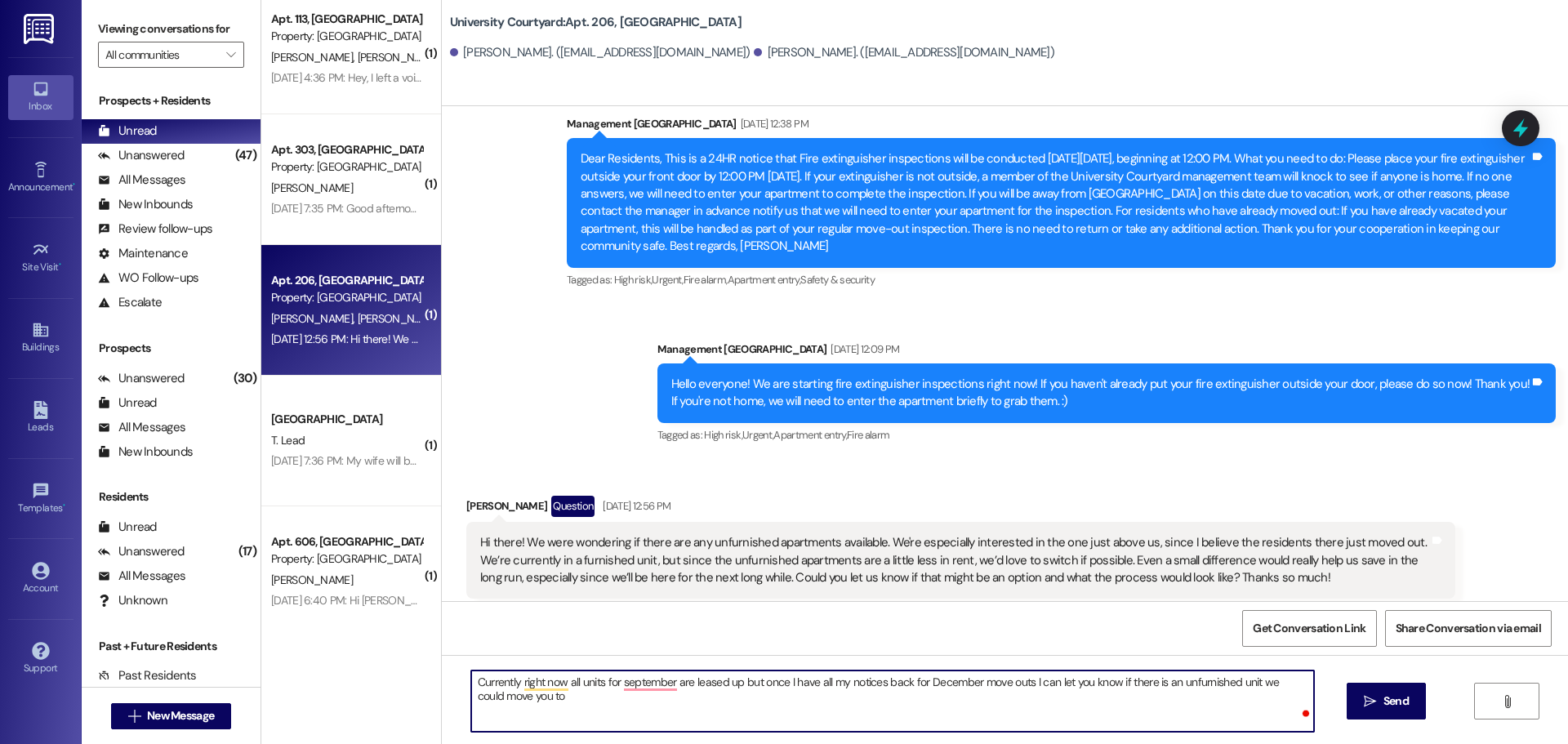
type textarea "Currently right now all units for september are leased up but once I have all m…"
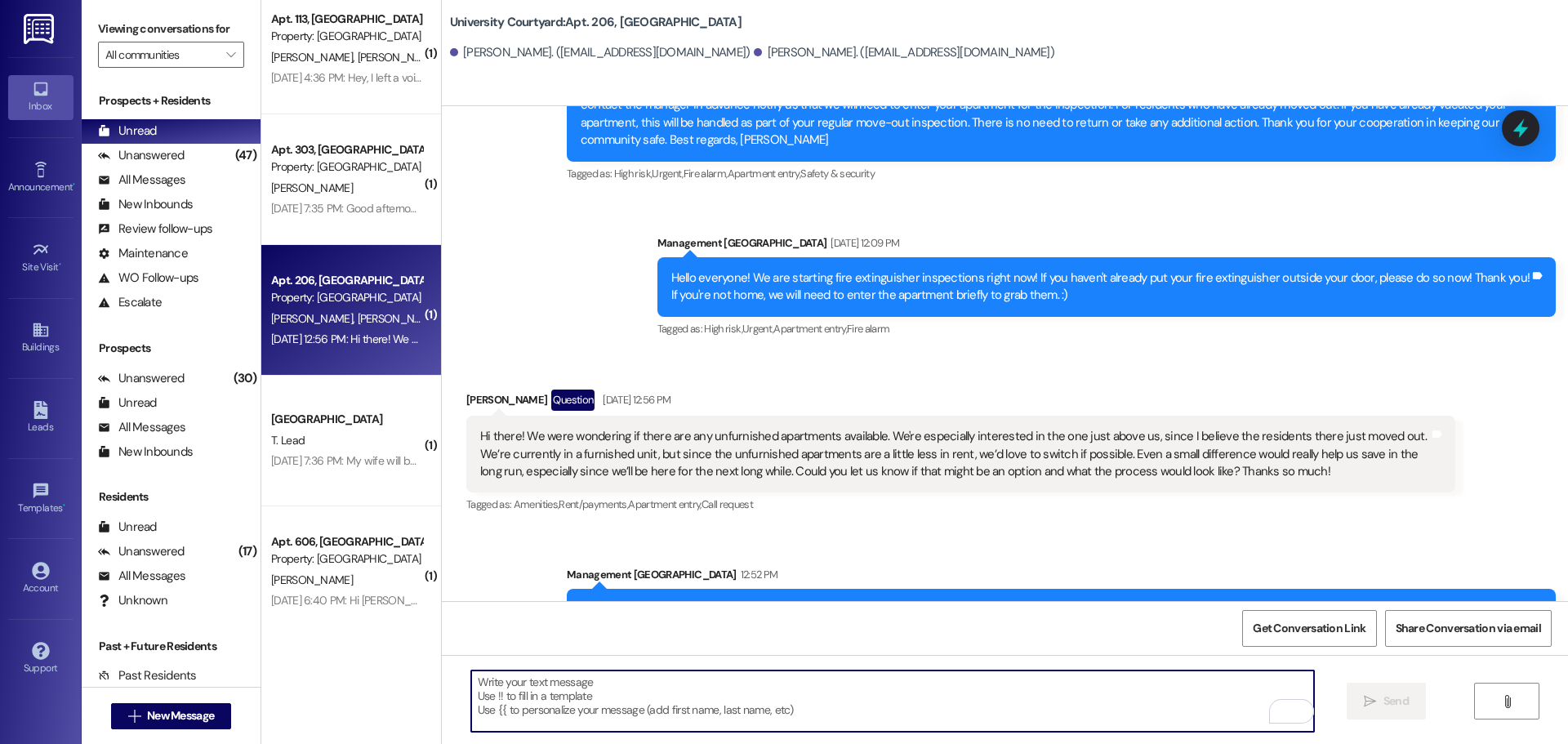
scroll to position [6124, 0]
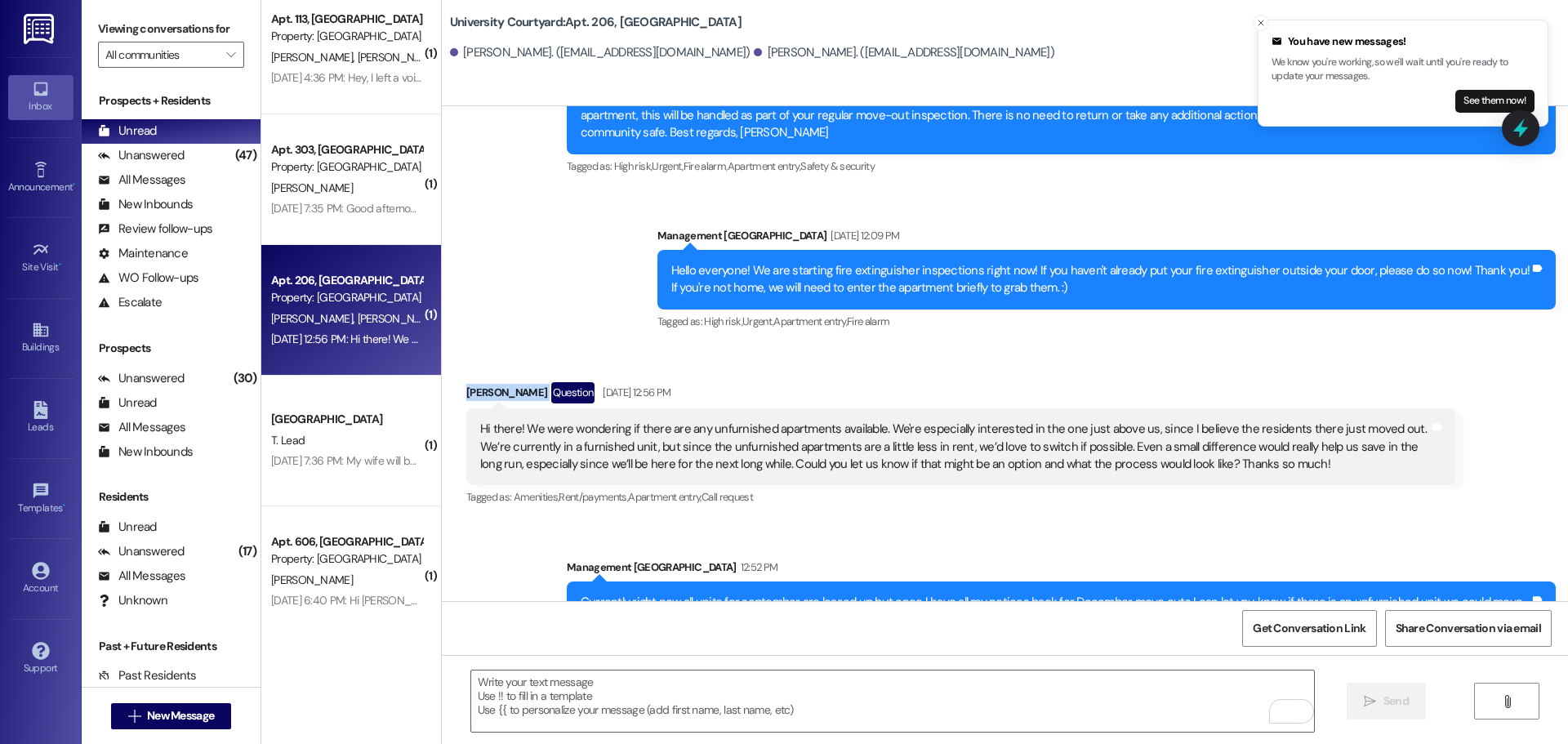
drag, startPoint x: 552, startPoint y: 357, endPoint x: 452, endPoint y: 360, distance: 100.0
click at [454, 370] on div "Received via SMS Annabella Tombarge Question Aug 23, 2025 at 12:56 PM Hi there!…" at bounding box center [960, 445] width 1013 height 152
copy div "Annabella Tombarge"
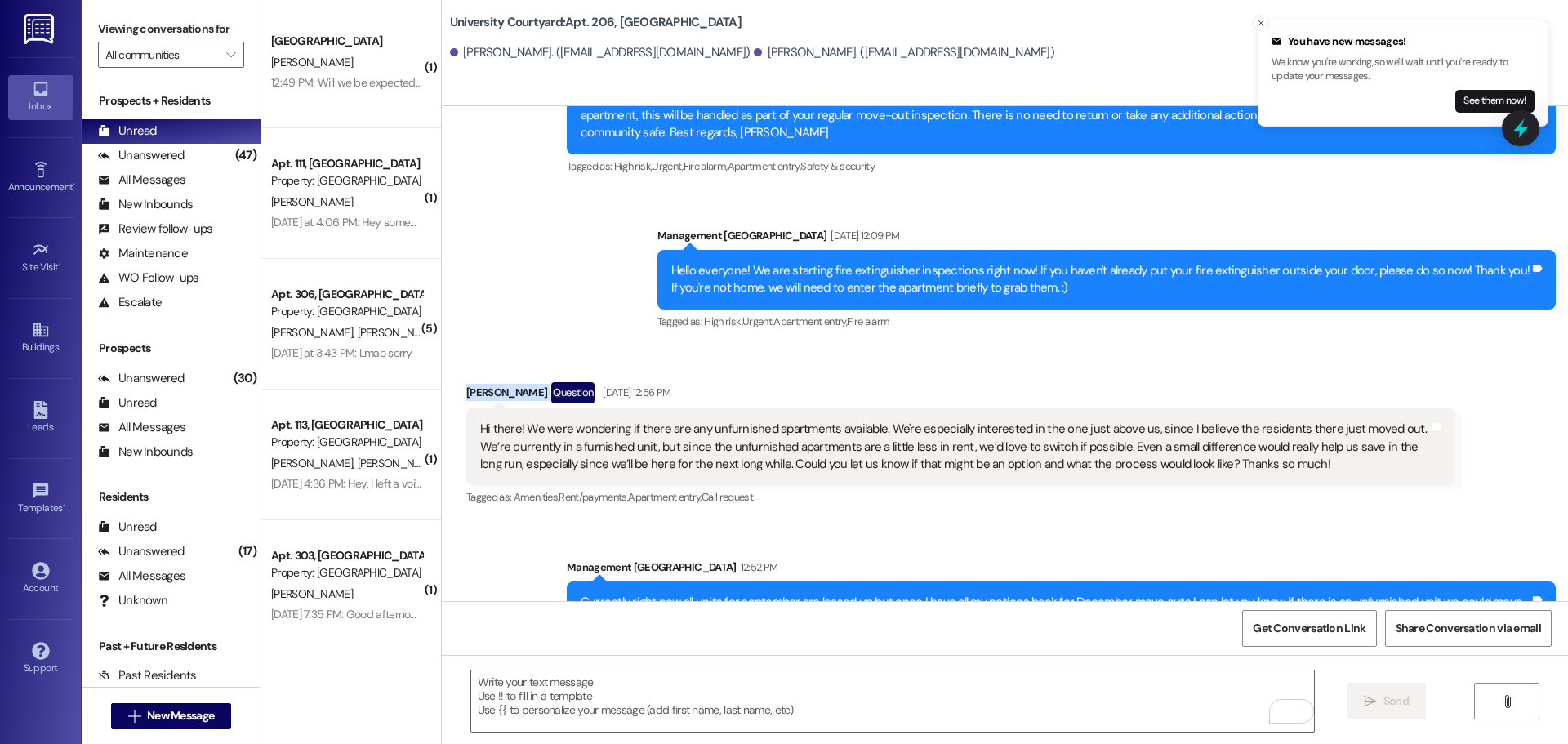
scroll to position [0, 0]
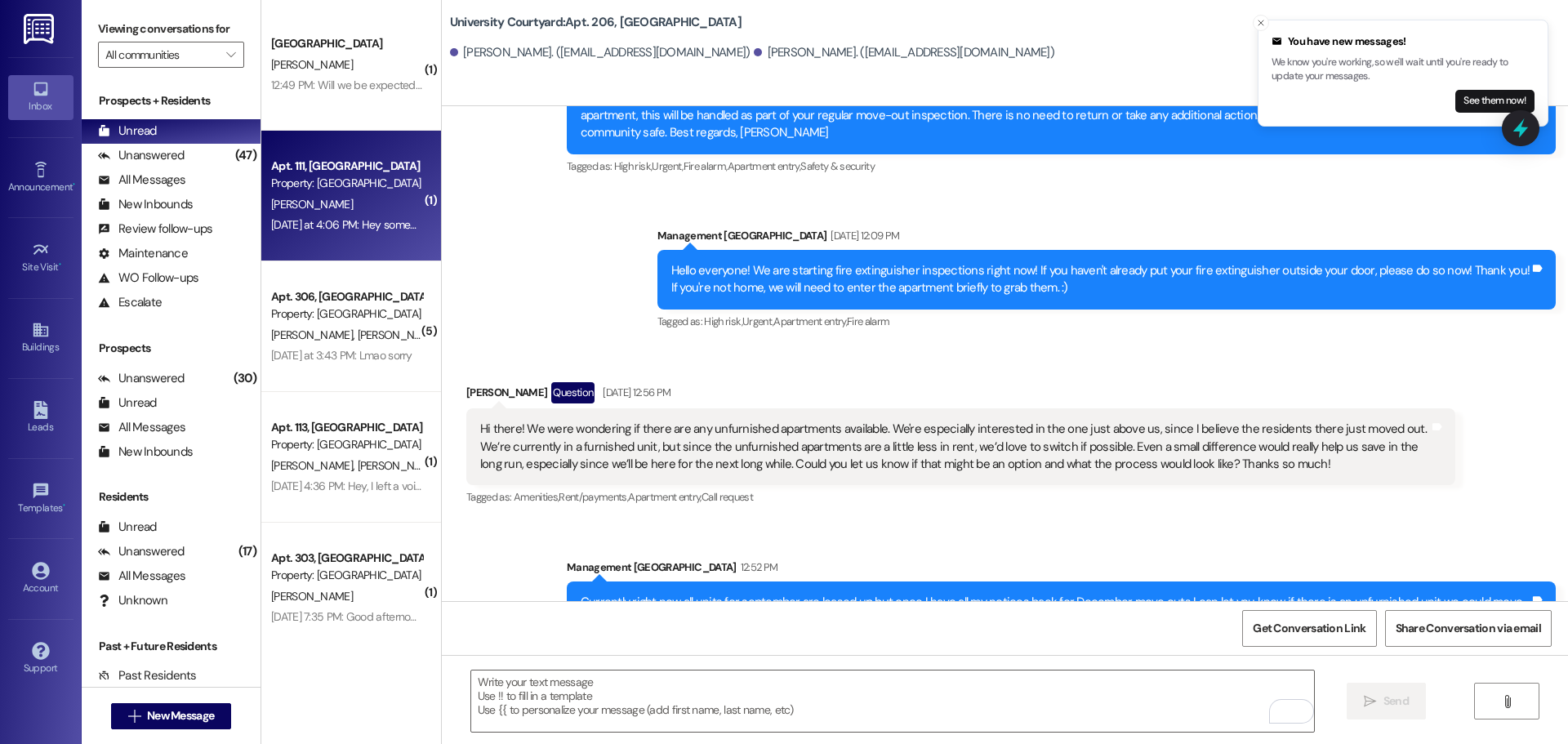
click at [324, 215] on div "Yesterday at 4:06 PM: Hey somebody took my laundry out of the communal laundry …" at bounding box center [347, 225] width 155 height 20
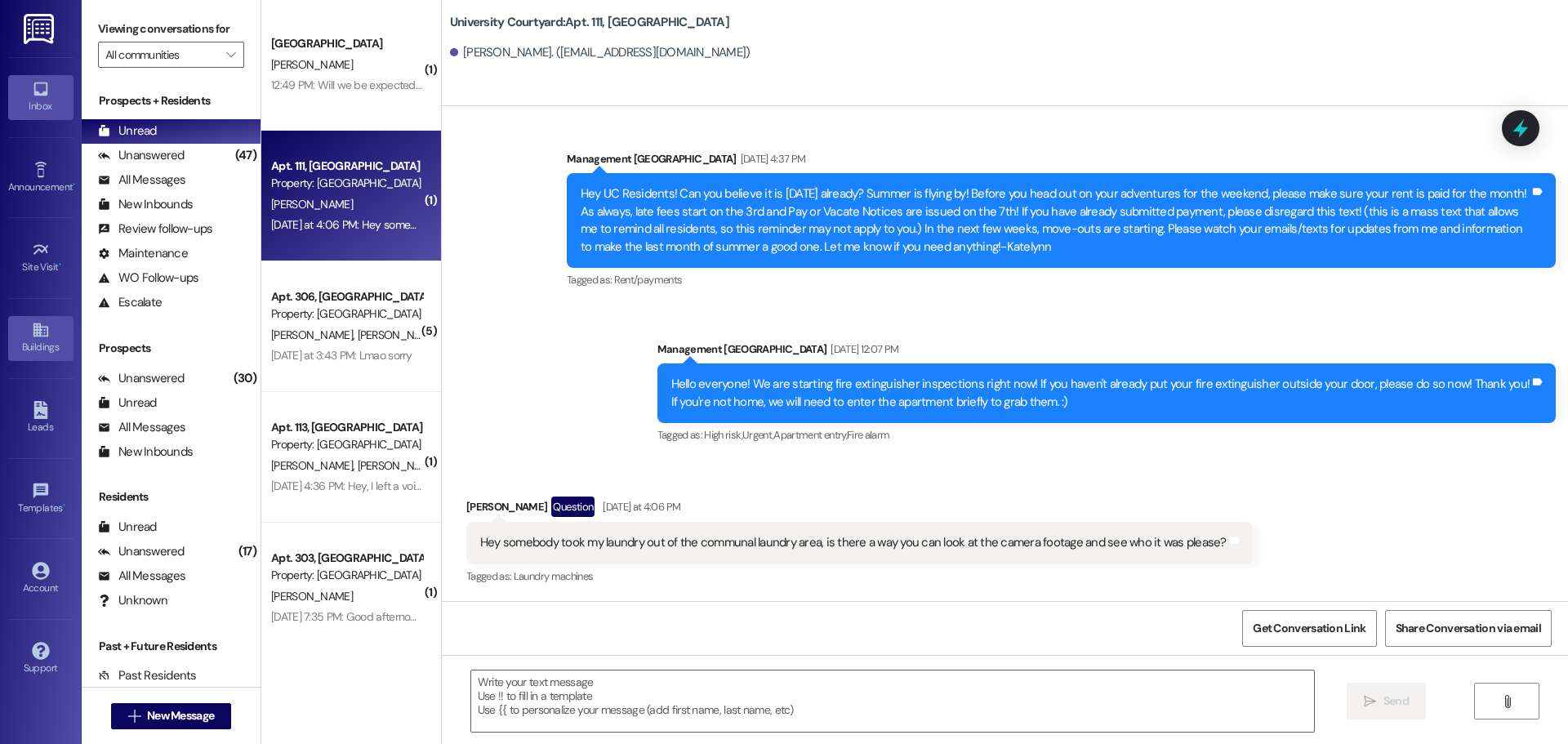
scroll to position [4810, 0]
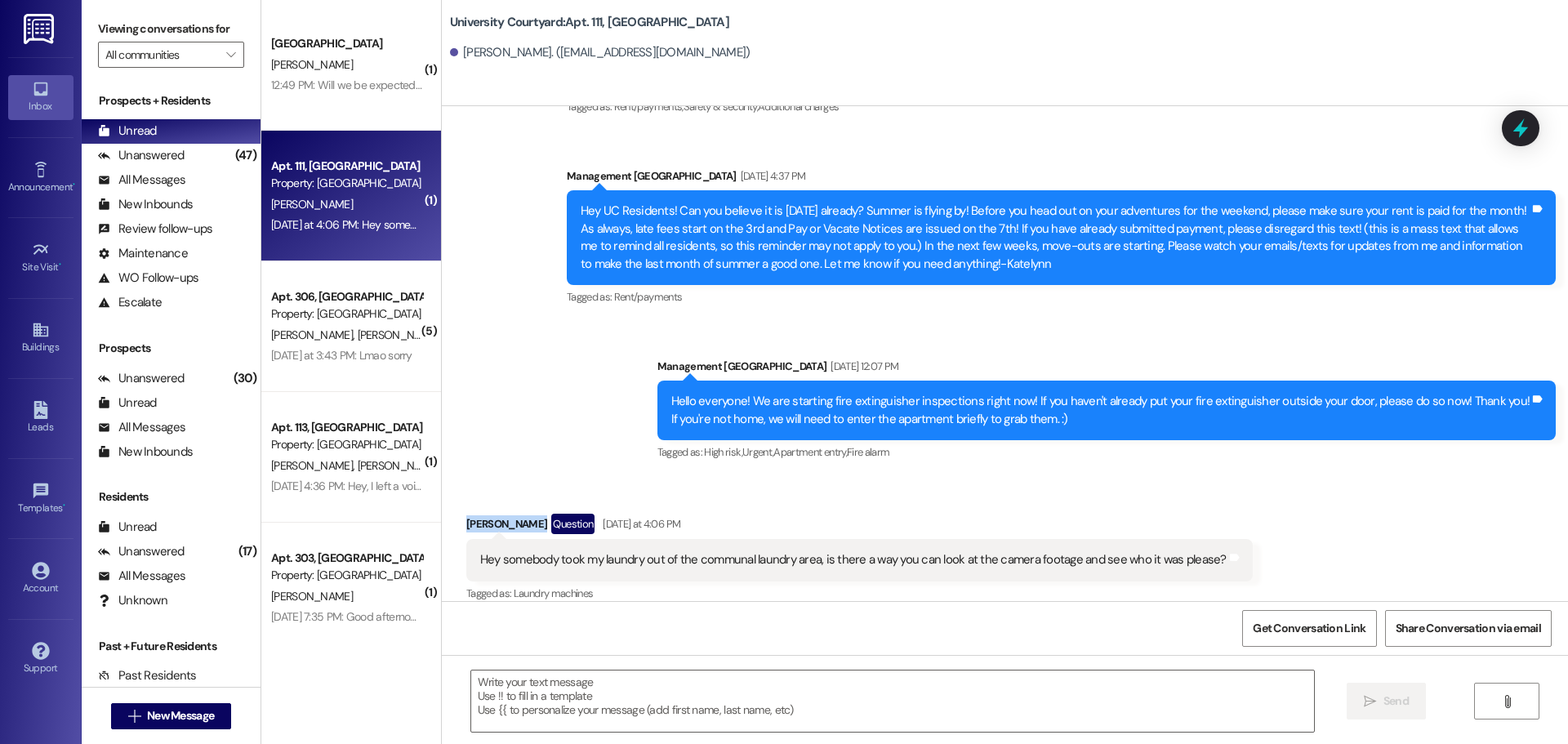
drag, startPoint x: 521, startPoint y: 505, endPoint x: 430, endPoint y: 499, distance: 91.2
click at [442, 499] on div "Received via SMS Timothy Smith Question Yesterday at 4:06 PM Hey somebody took …" at bounding box center [1004, 547] width 1126 height 141
copy div "Timothy Smith"
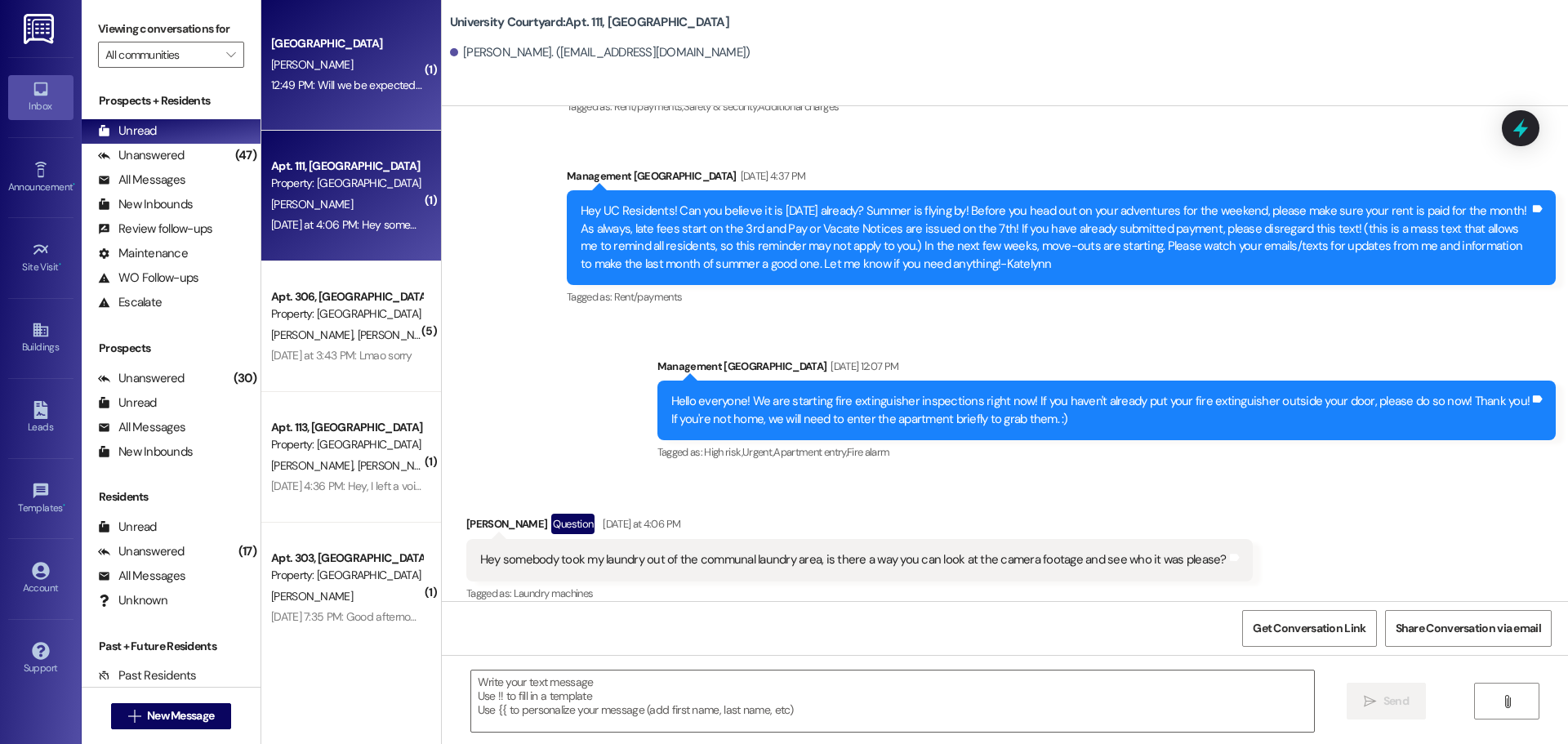
click at [309, 64] on div "[PERSON_NAME]" at bounding box center [347, 64] width 155 height 20
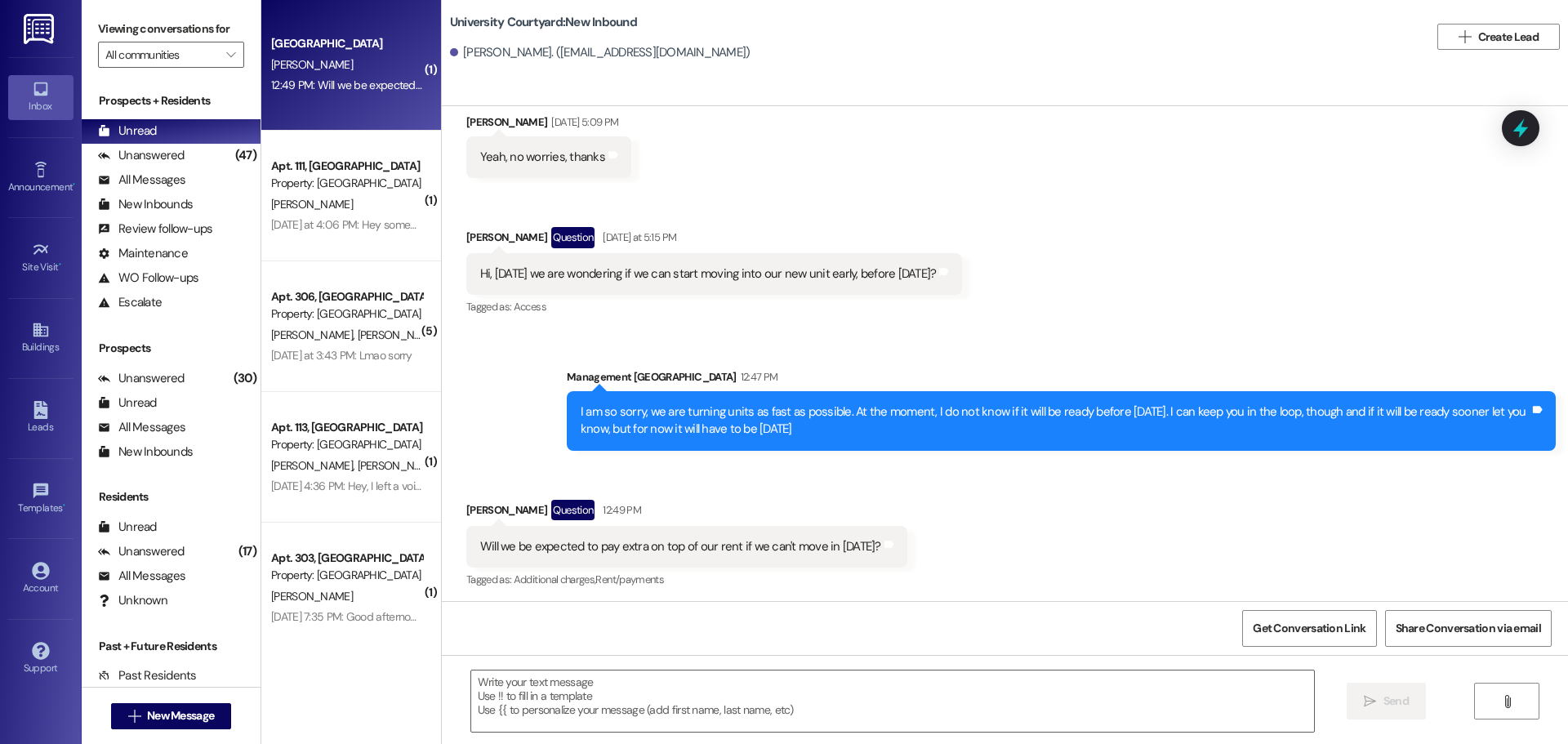
scroll to position [21122, 0]
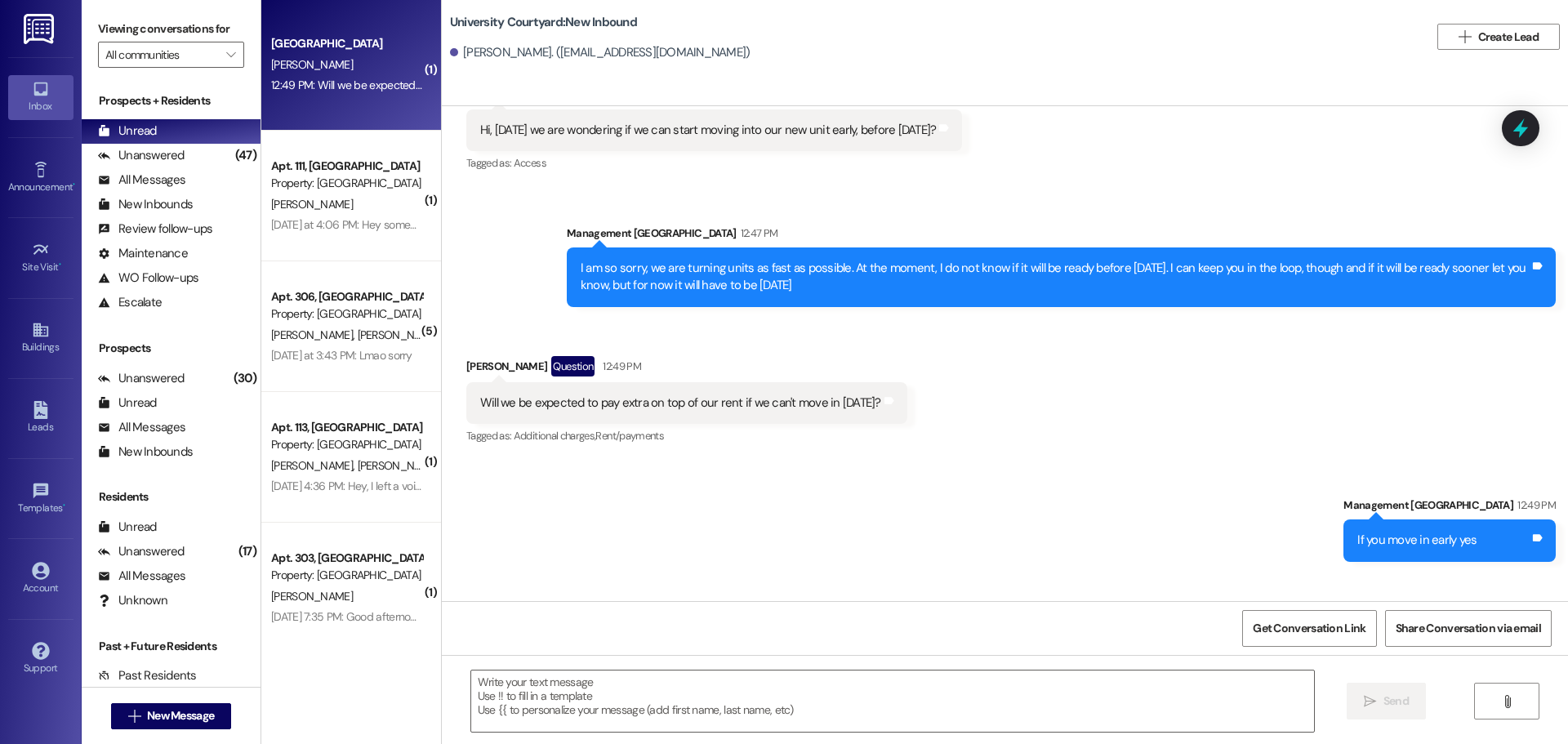
drag, startPoint x: 528, startPoint y: 297, endPoint x: 454, endPoint y: 289, distance: 74.4
click at [466, 356] on div "Andrew Wilding Question 12:49 PM" at bounding box center [687, 369] width 441 height 26
copy div "[PERSON_NAME]"
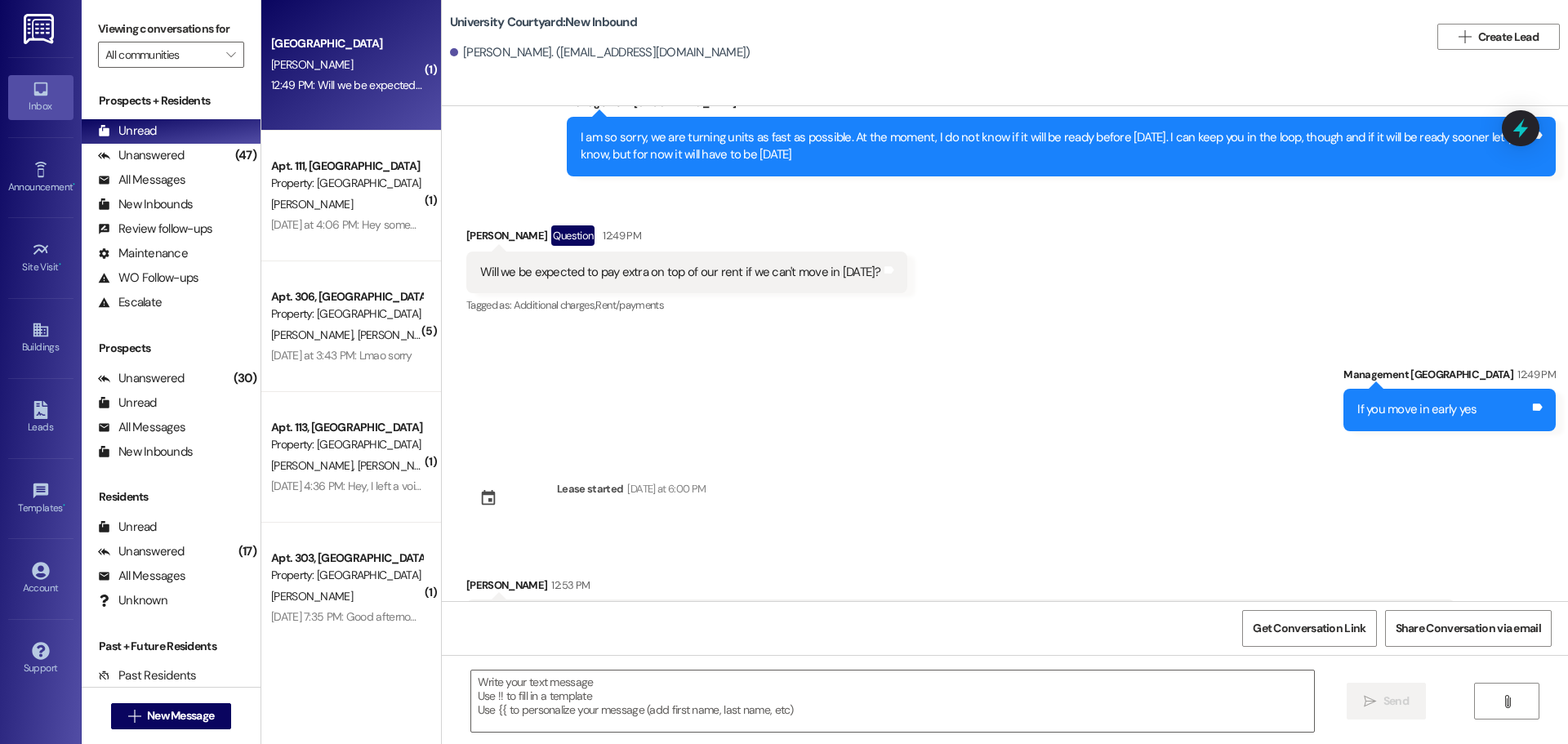
scroll to position [21254, 0]
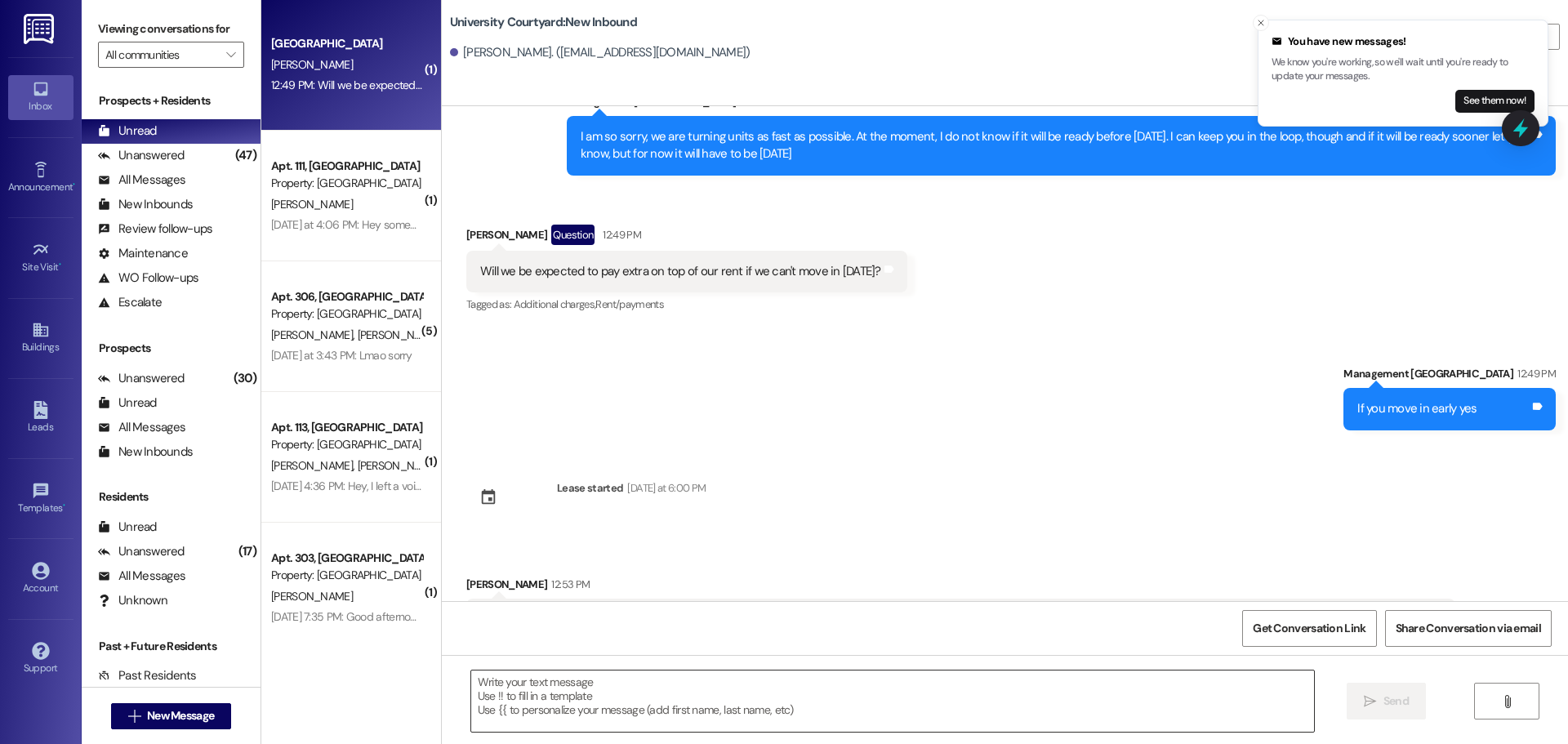
click at [506, 691] on textarea at bounding box center [893, 702] width 843 height 61
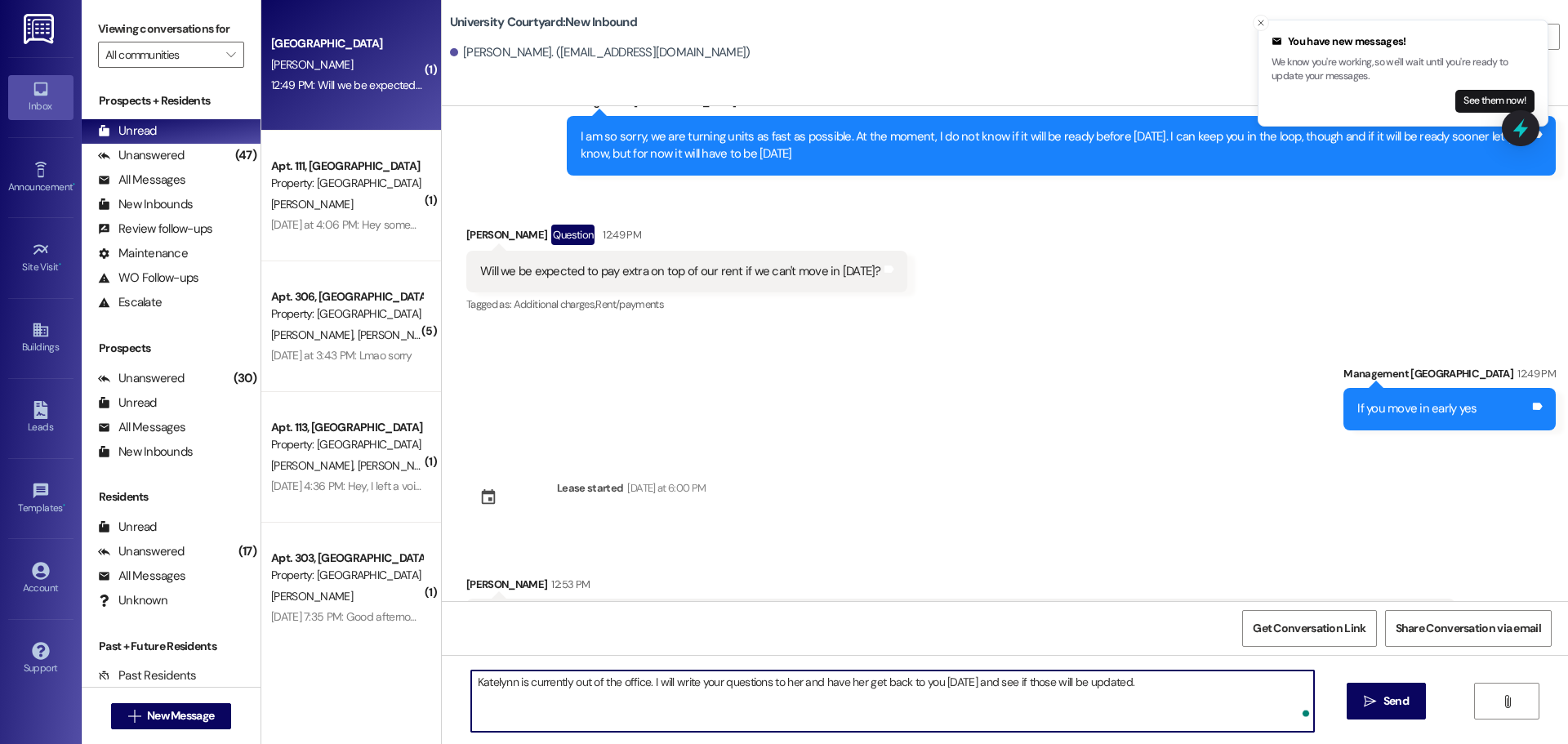
type textarea "Katelynn is currently out of the office. I will write your questions to her and…"
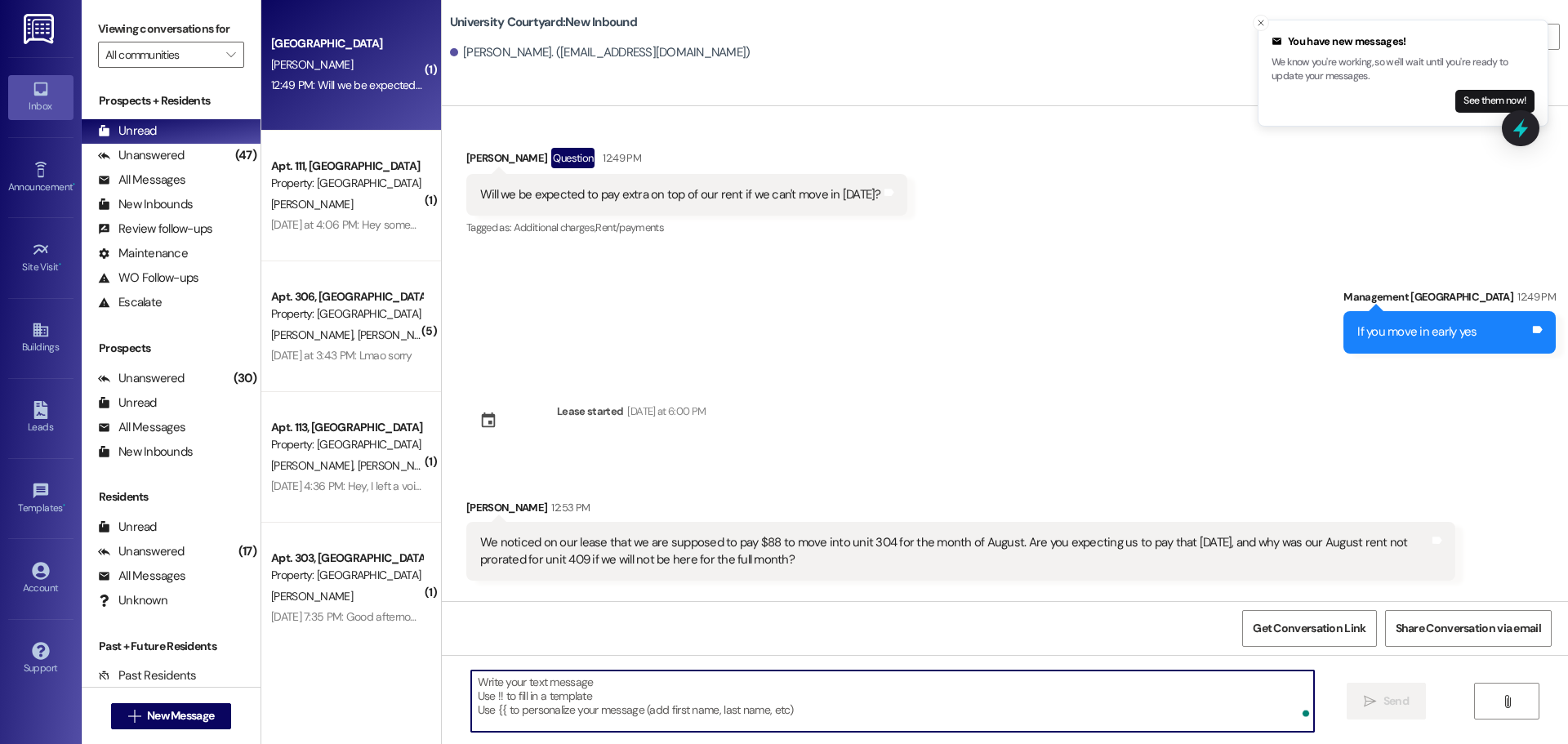
scroll to position [21367, 0]
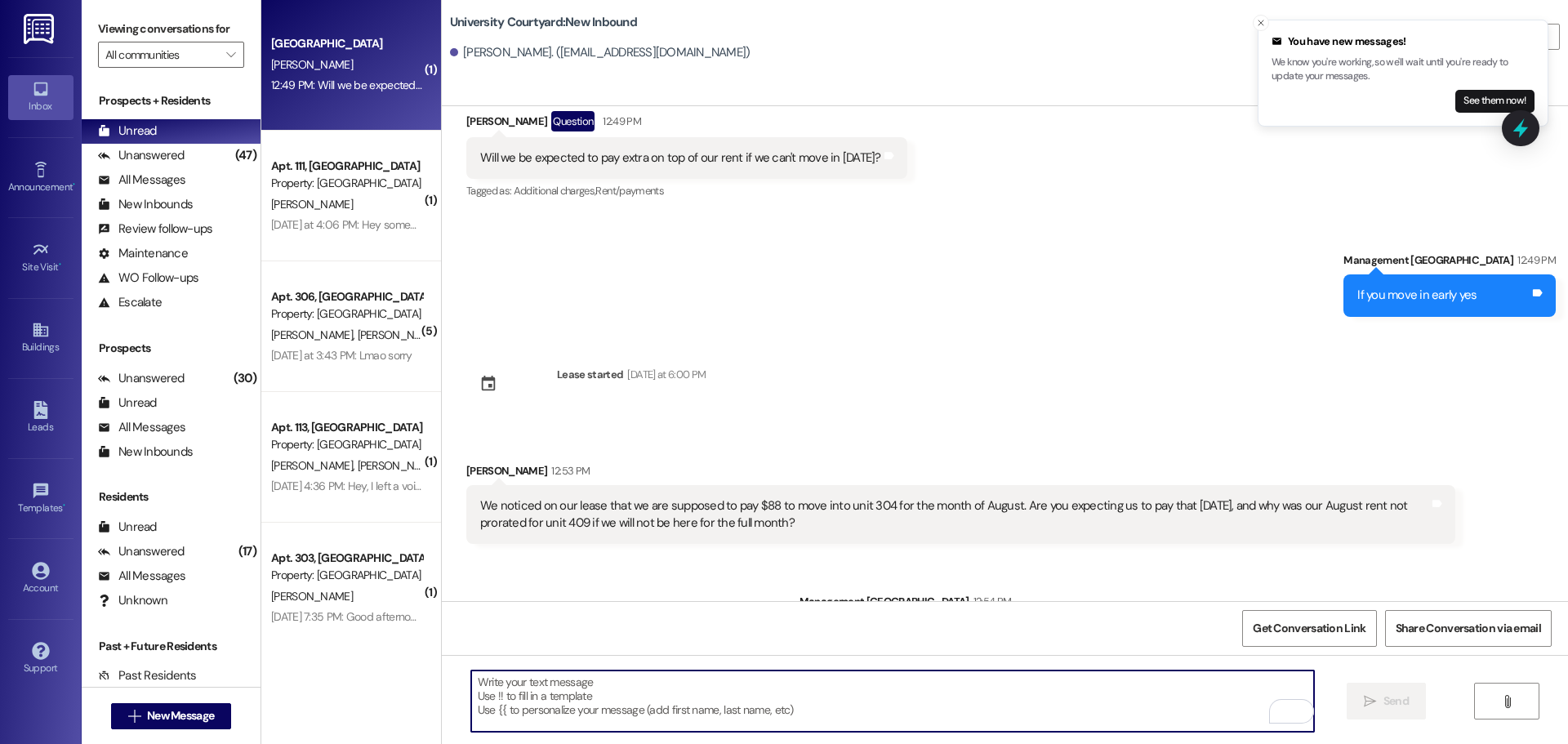
click at [928, 696] on textarea "To enrich screen reader interactions, please activate Accessibility in Grammarl…" at bounding box center [893, 702] width 843 height 61
type textarea "sorry back [DATE]"
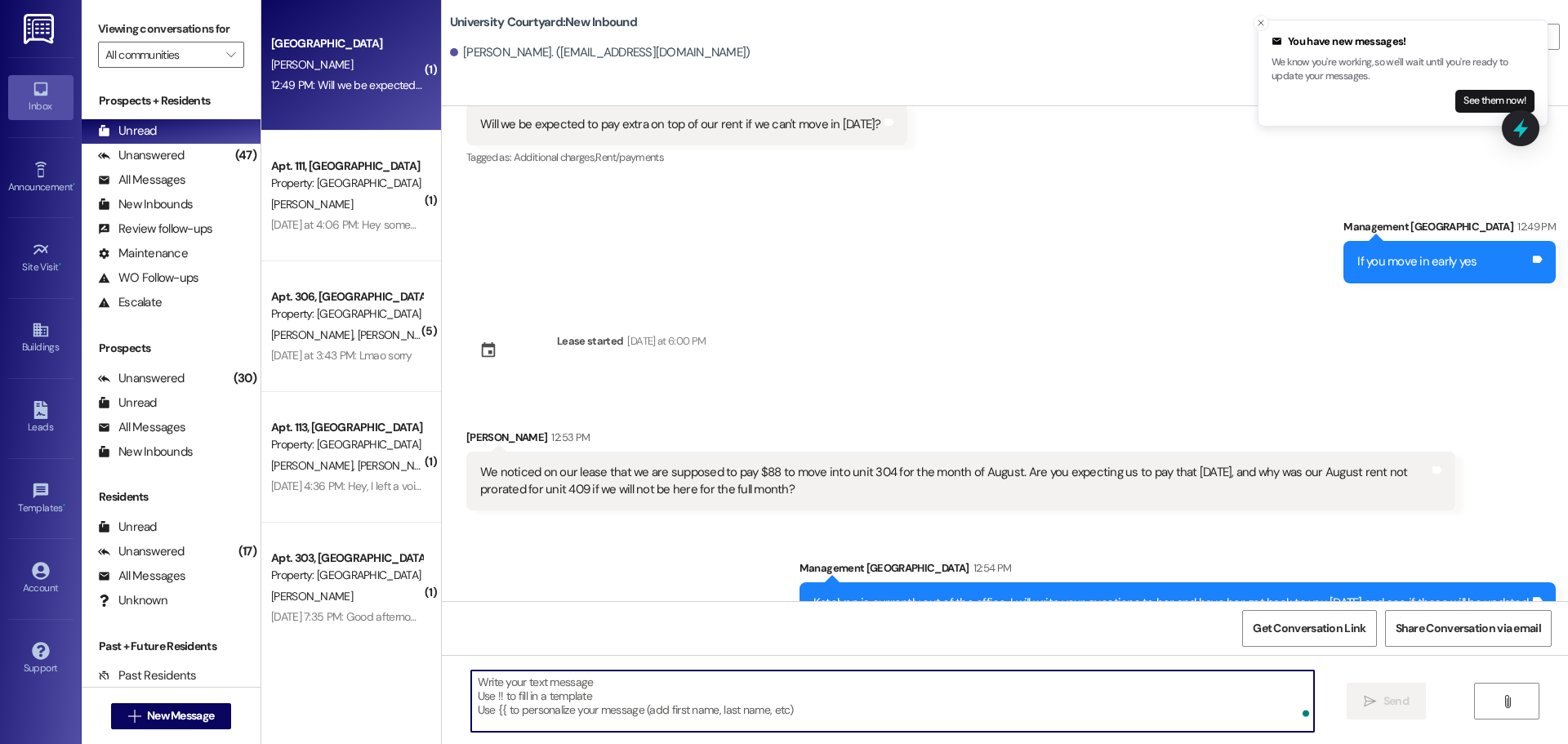
scroll to position [21481, 0]
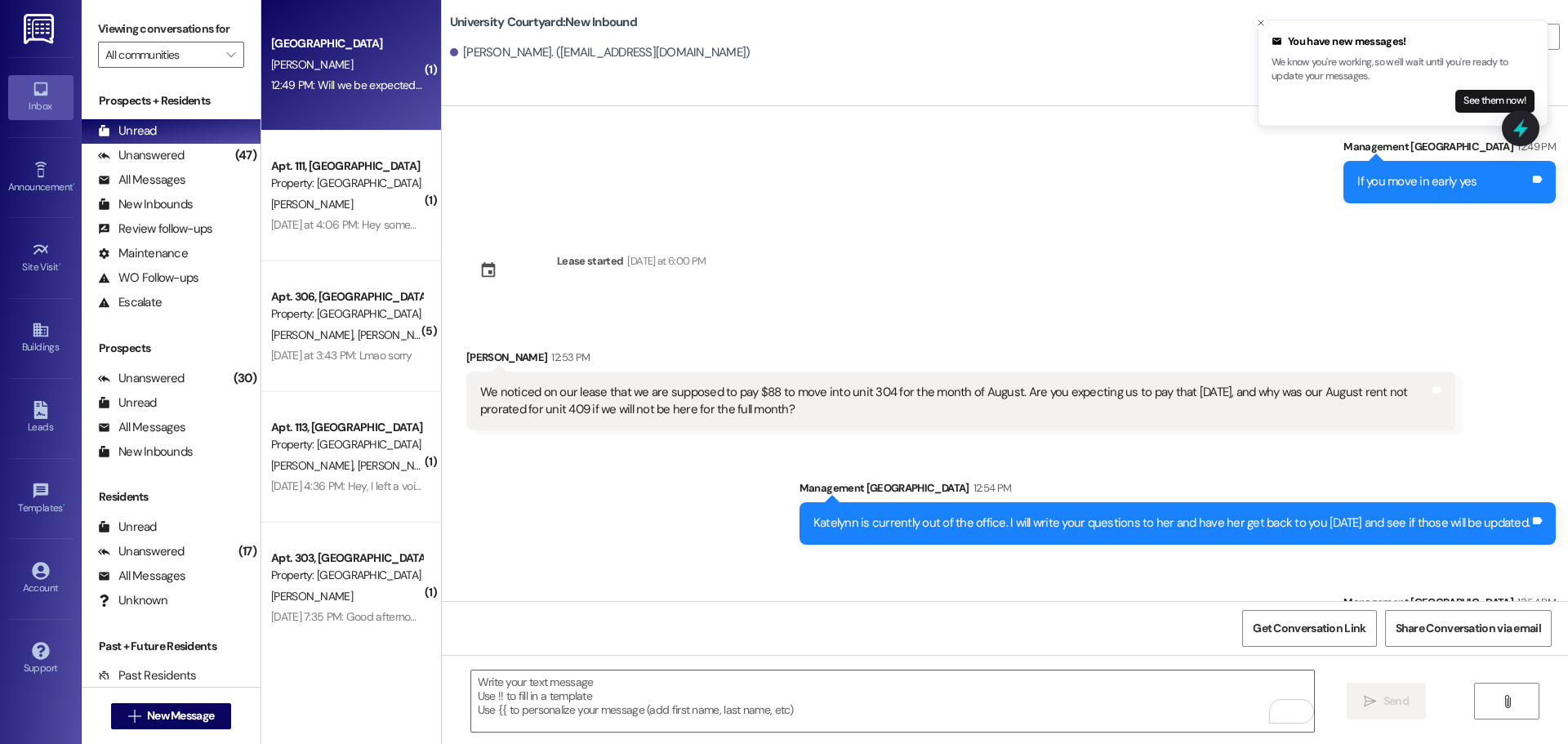
drag, startPoint x: 790, startPoint y: 339, endPoint x: 468, endPoint y: 316, distance: 322.8
click at [480, 384] on div "We noticed on our lease that we are supposed to pay $88 to move into unit 304 f…" at bounding box center [954, 401] width 949 height 35
copy div "We noticed on our lease that we are supposed to pay $88 to move into unit 304 f…"
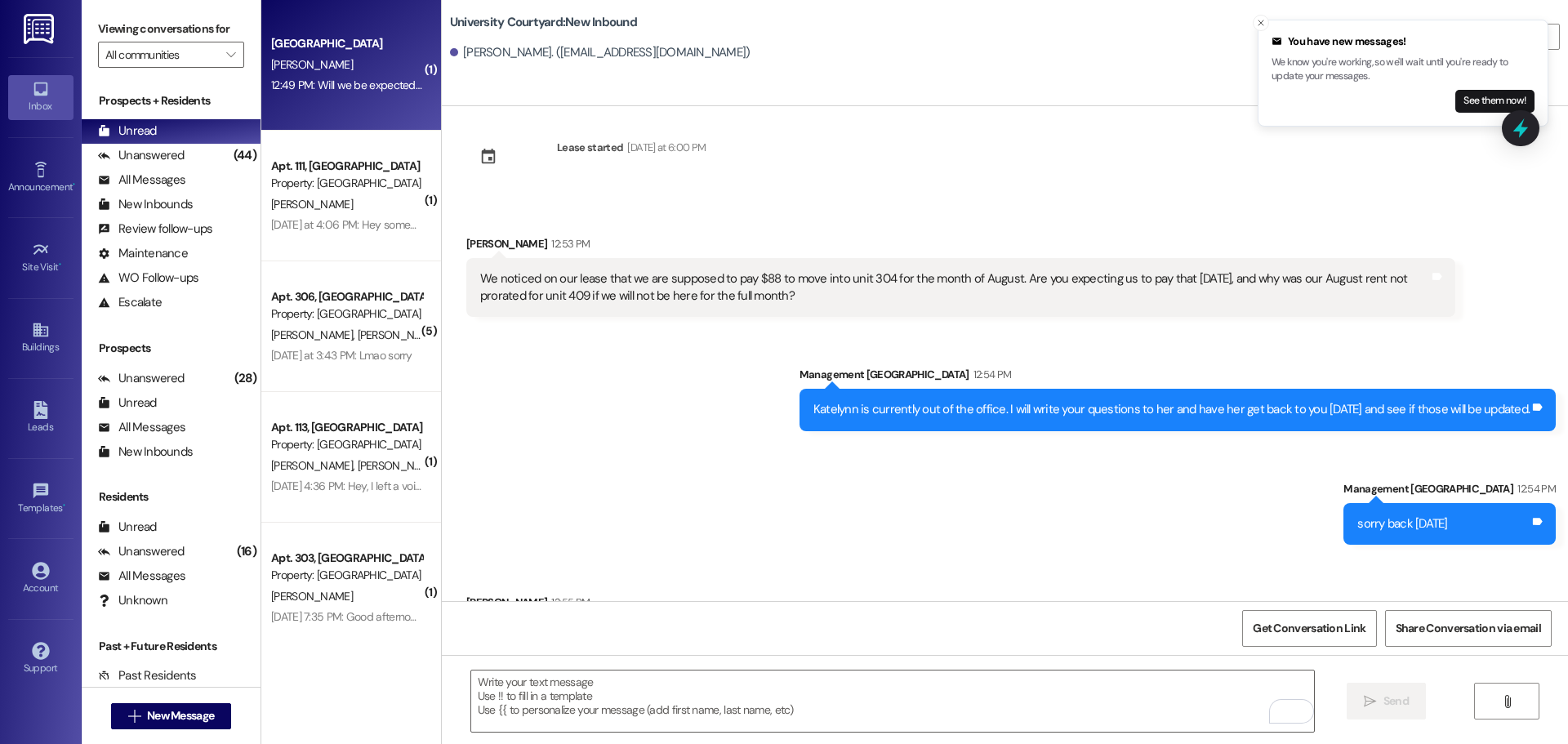
scroll to position [21595, 0]
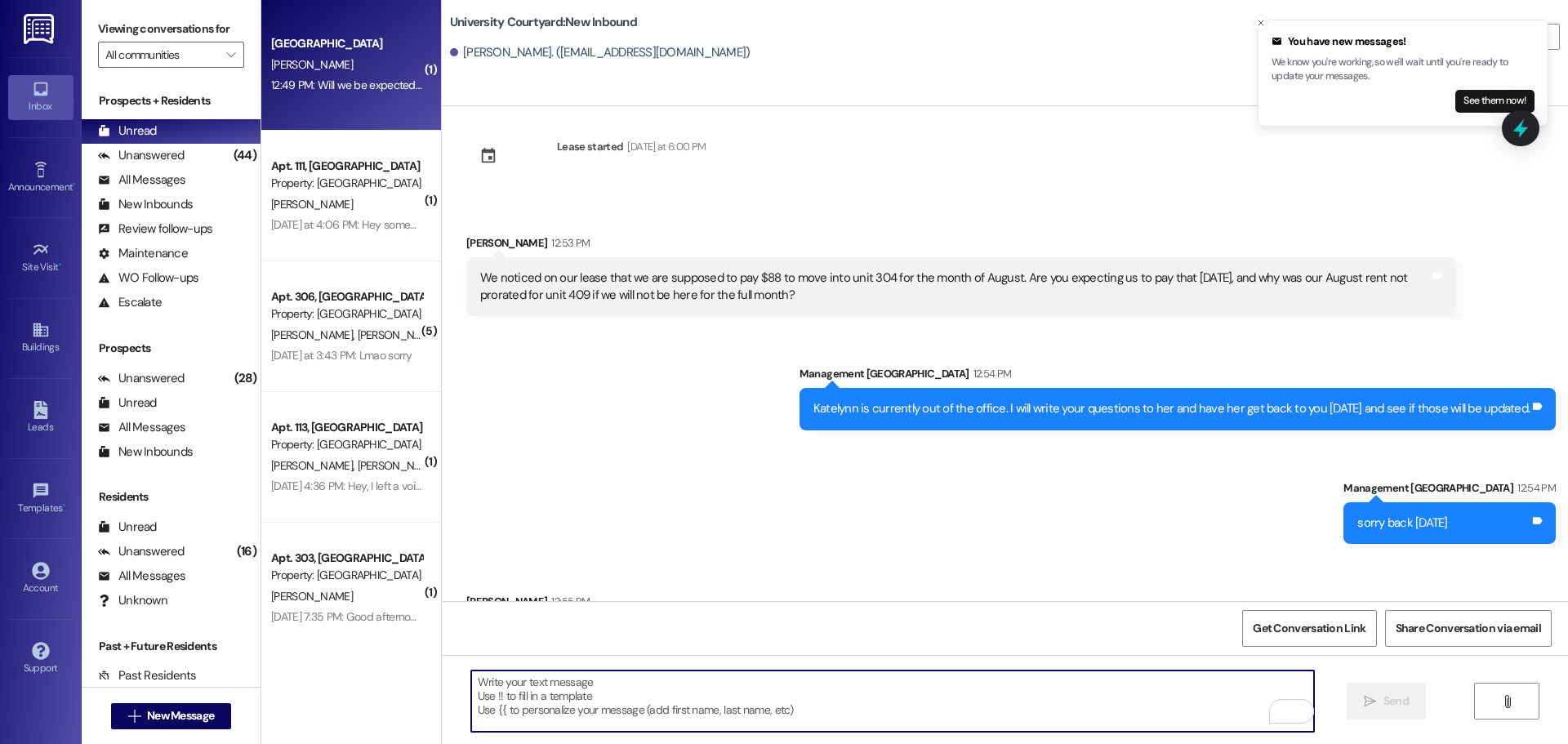
click at [565, 697] on textarea "To enrich screen reader interactions, please activate Accessibility in Grammarl…" at bounding box center [893, 702] width 843 height 61
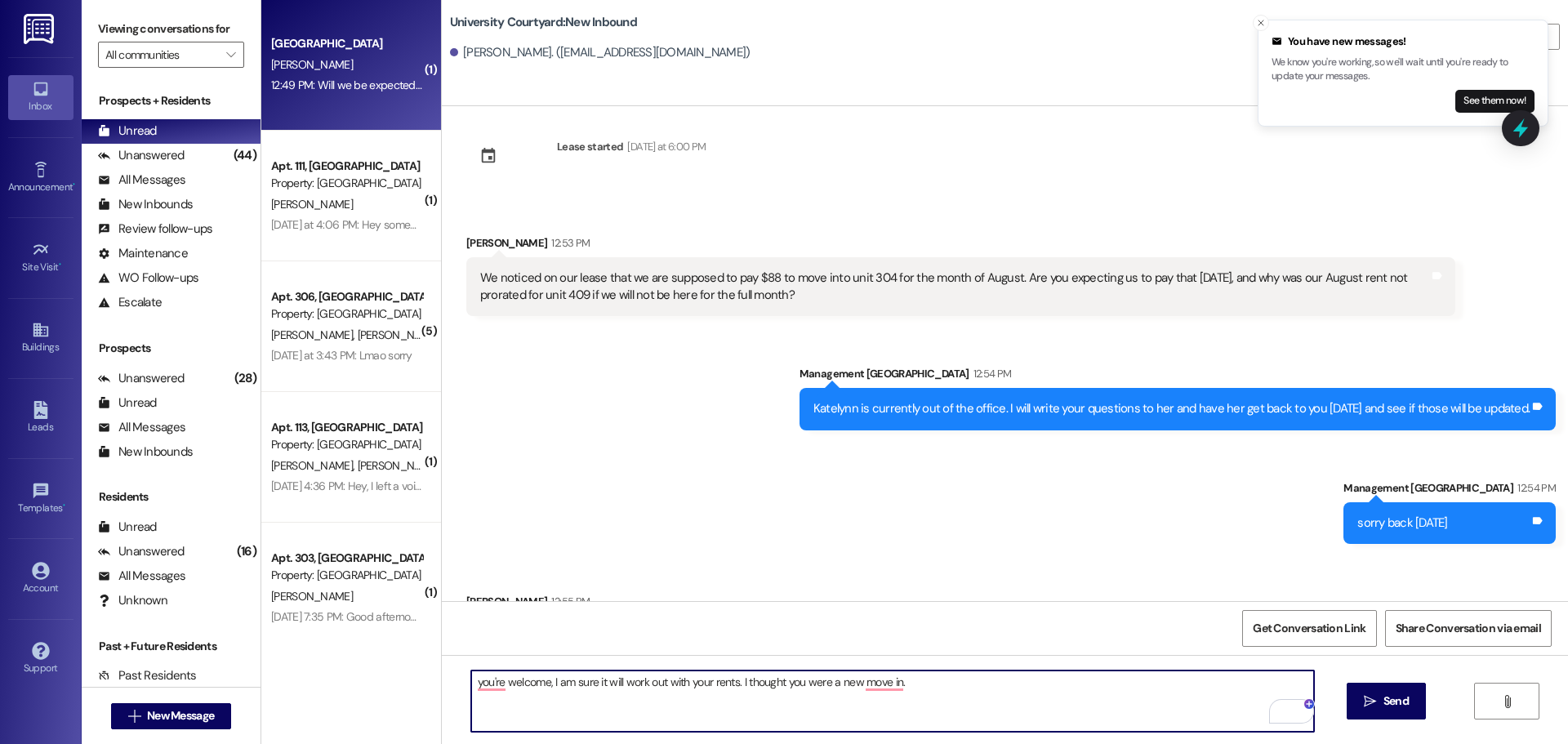
click at [926, 686] on textarea "you're welcome, I am sure it will work out with your rents. I thought you were …" at bounding box center [893, 702] width 843 height 61
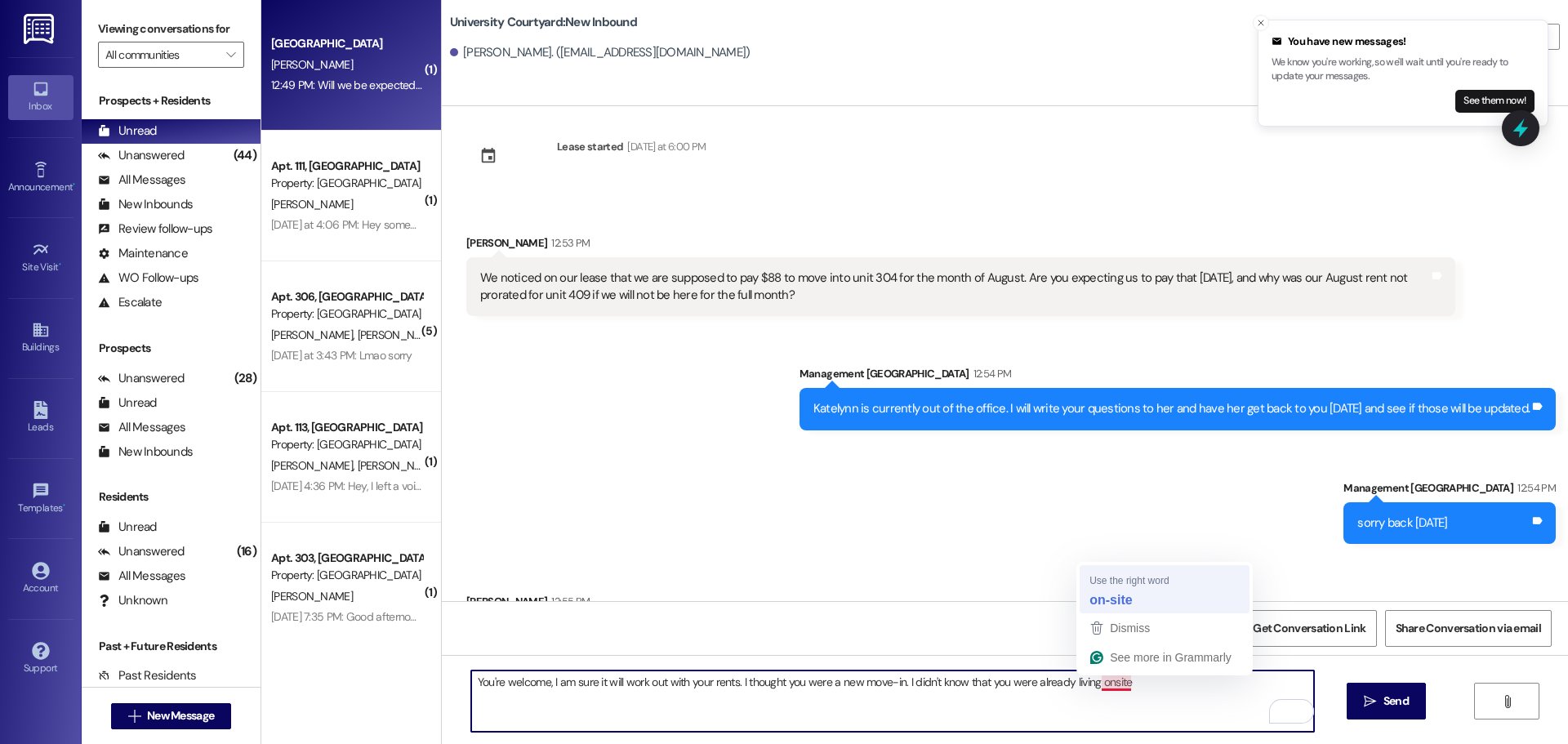
type textarea "You're welcome, I am sure it will work out with your rents. I thought you were …"
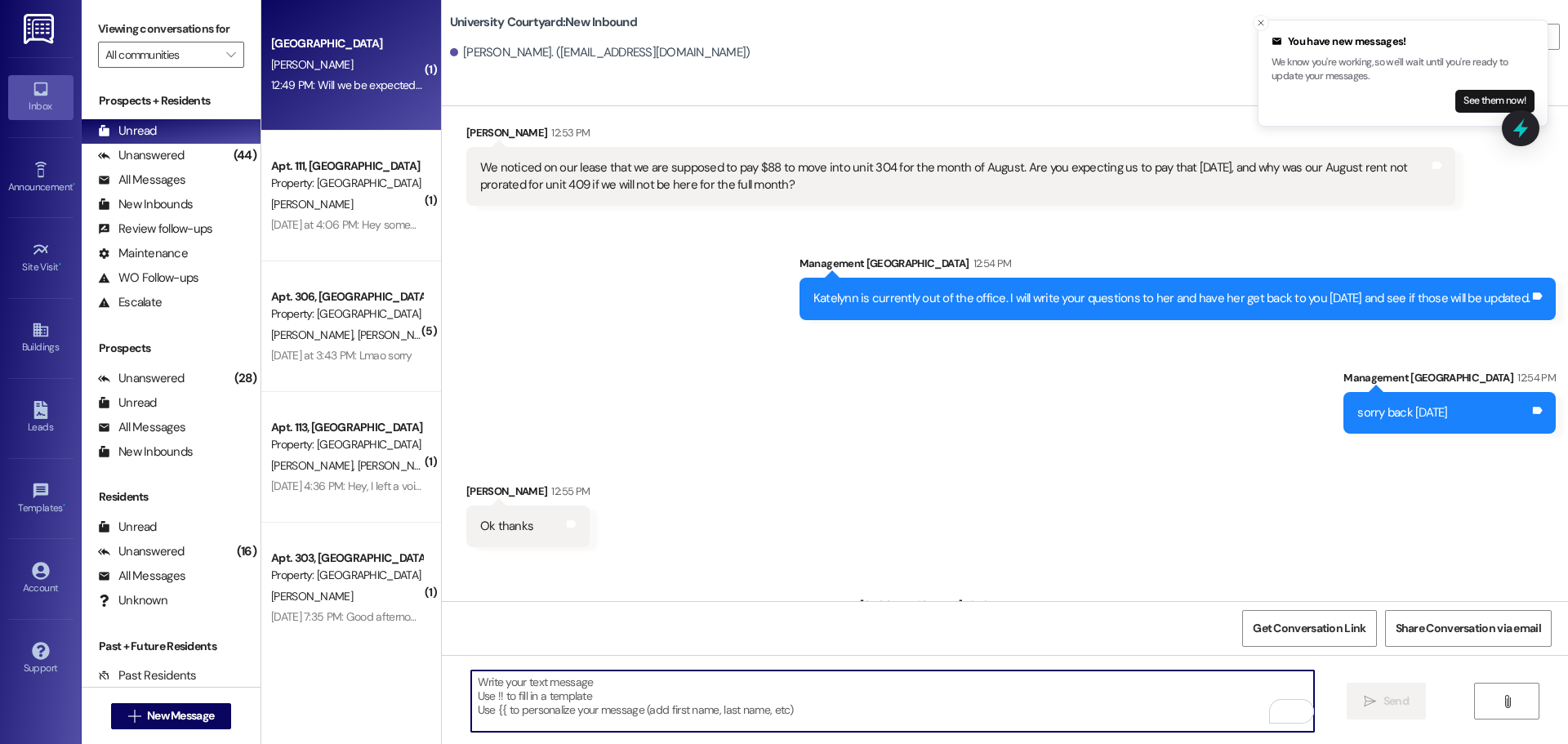
scroll to position [21709, 0]
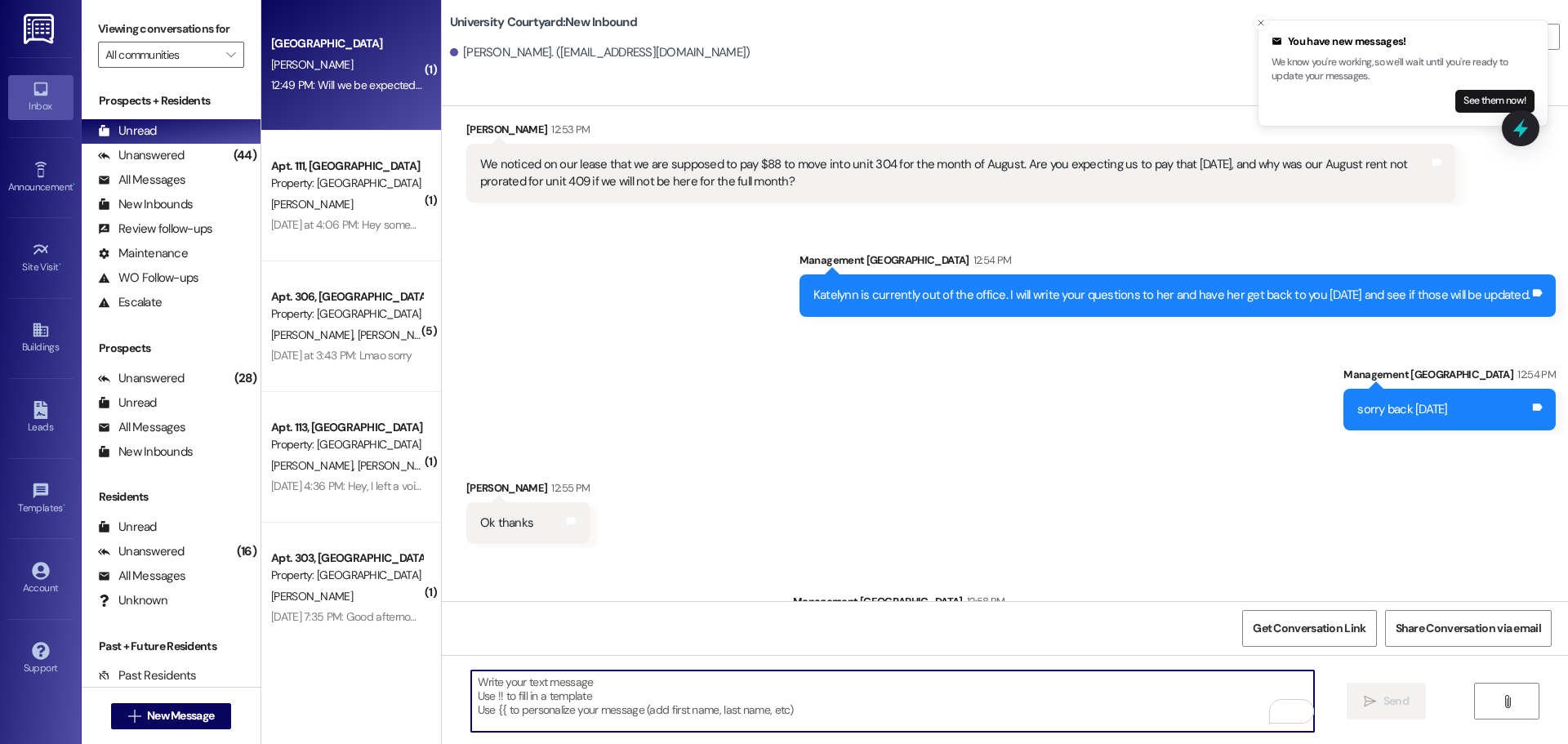
click at [638, 706] on textarea "To enrich screen reader interactions, please activate Accessibility in Grammarl…" at bounding box center [893, 702] width 843 height 61
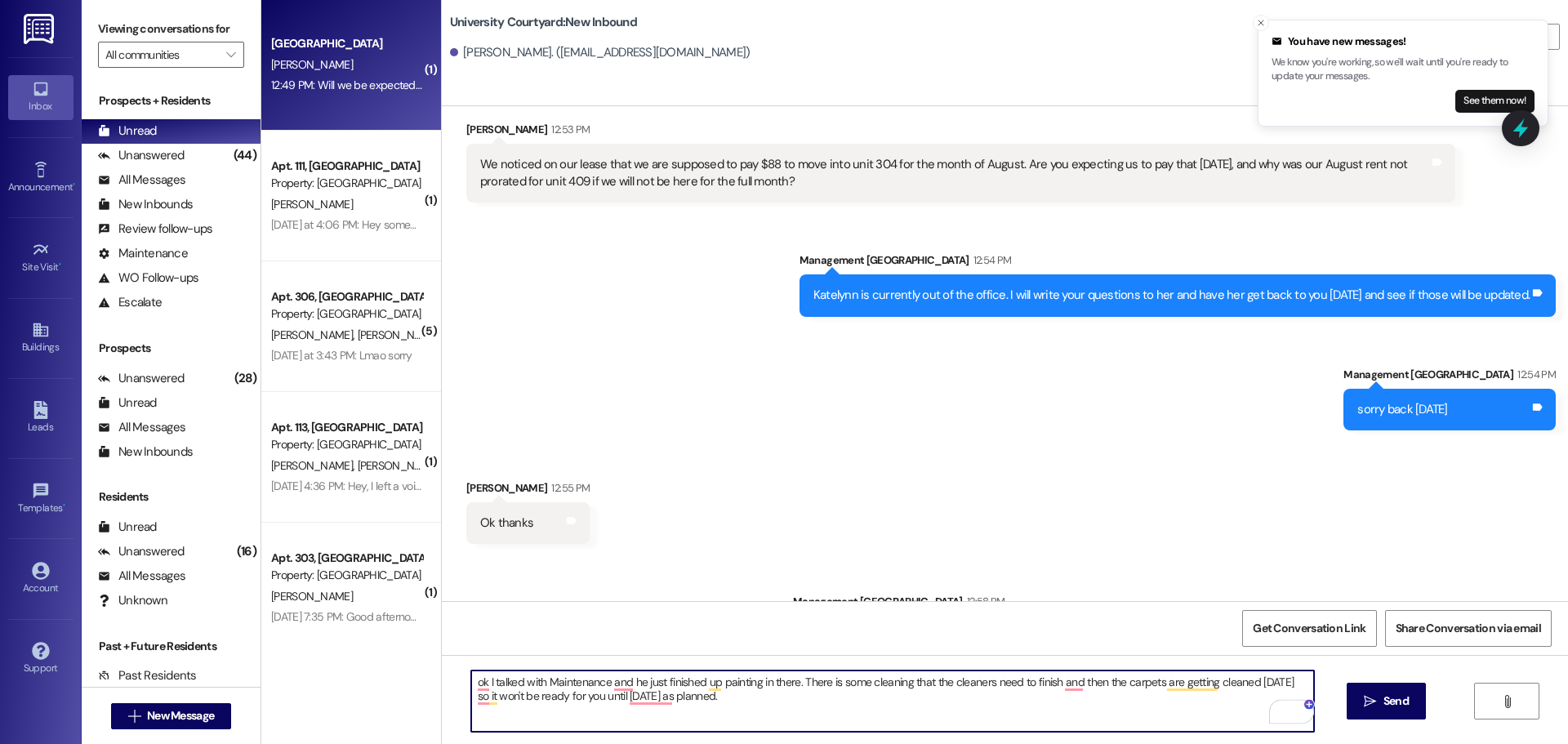
click at [475, 682] on textarea "ok I talked with Maintenance and he just finished up painting in there. There i…" at bounding box center [893, 702] width 843 height 61
click at [795, 683] on textarea "ok, I talked with Maintenance, and he just finished up painting in there. There…" at bounding box center [893, 702] width 843 height 61
click at [1056, 683] on textarea "ok, I talked with Maintenance, and he just finished up painting in there. There…" at bounding box center [893, 702] width 843 height 61
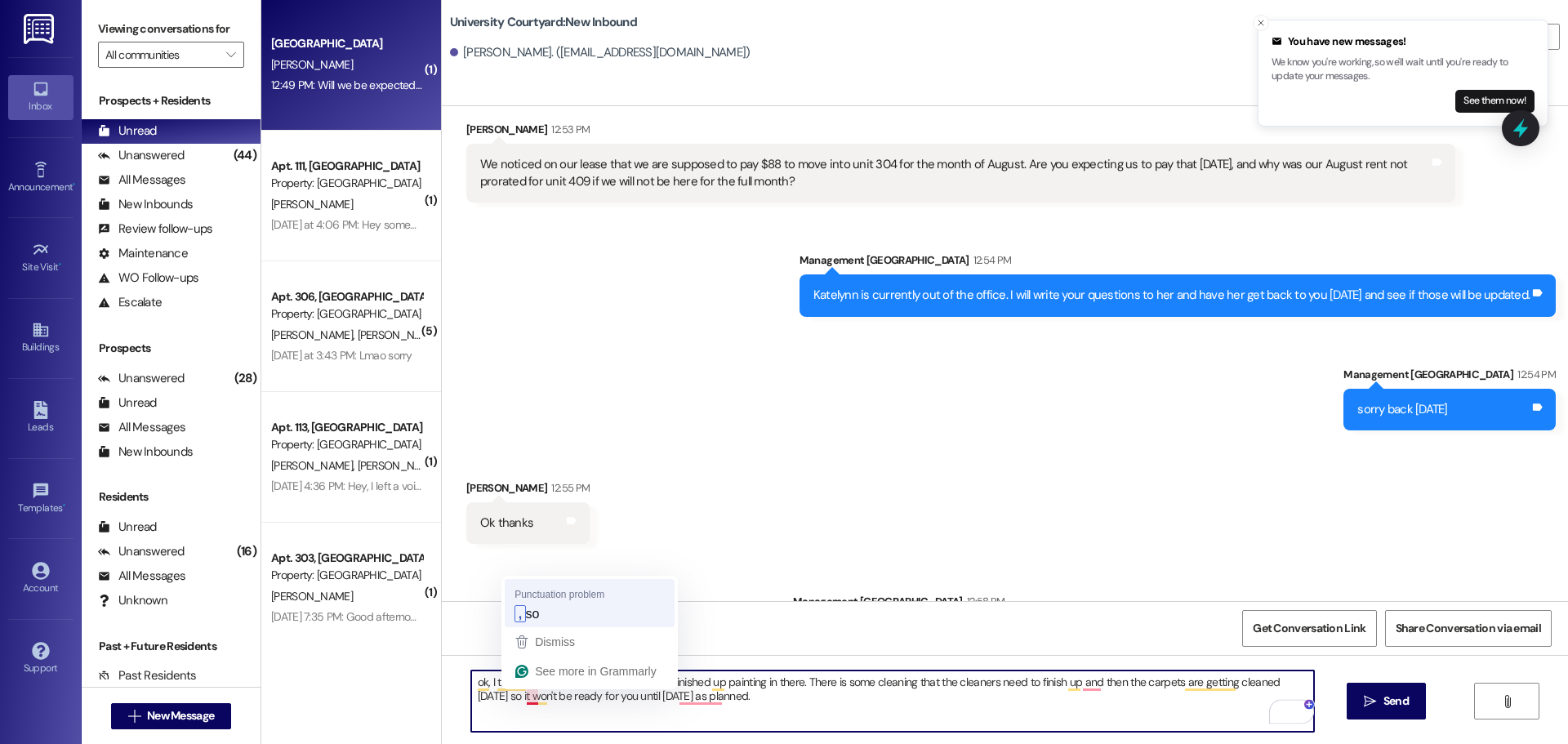
type textarea "ok, I talked with Maintenance, and he just finished up painting in there. There…"
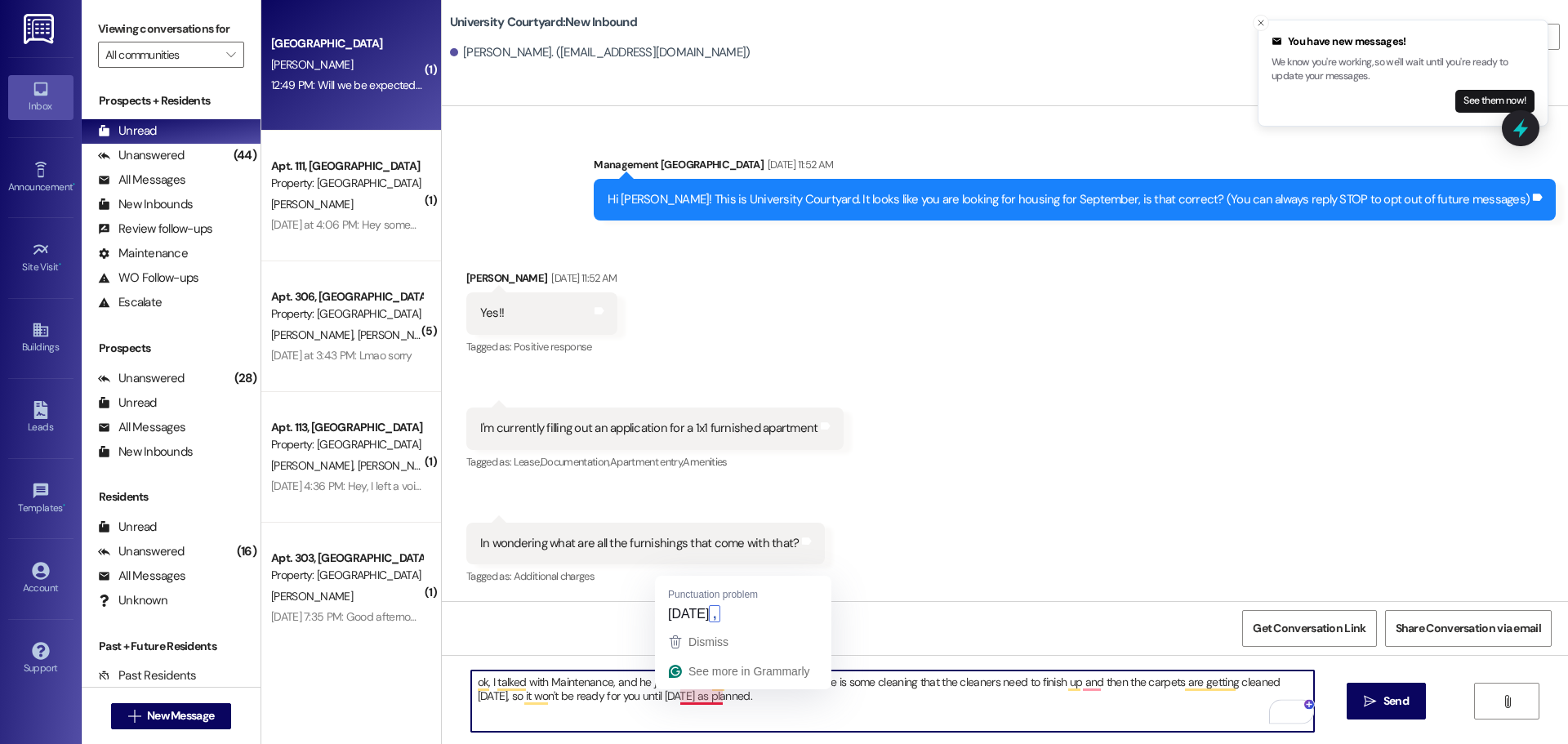
scroll to position [21709, 0]
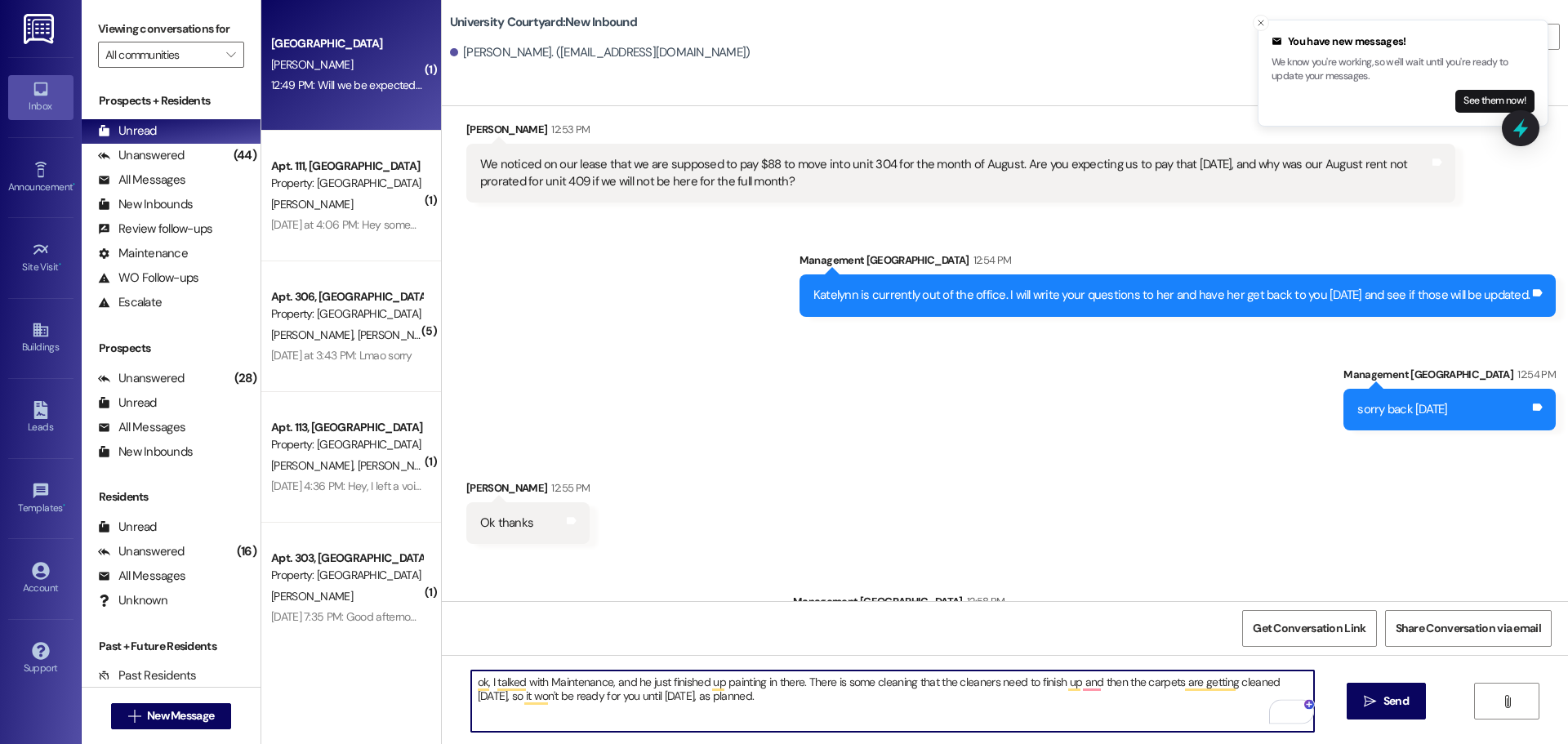
click at [771, 705] on textarea "ok, I talked with Maintenance, and he just finished up painting in there. There…" at bounding box center [893, 702] width 843 height 61
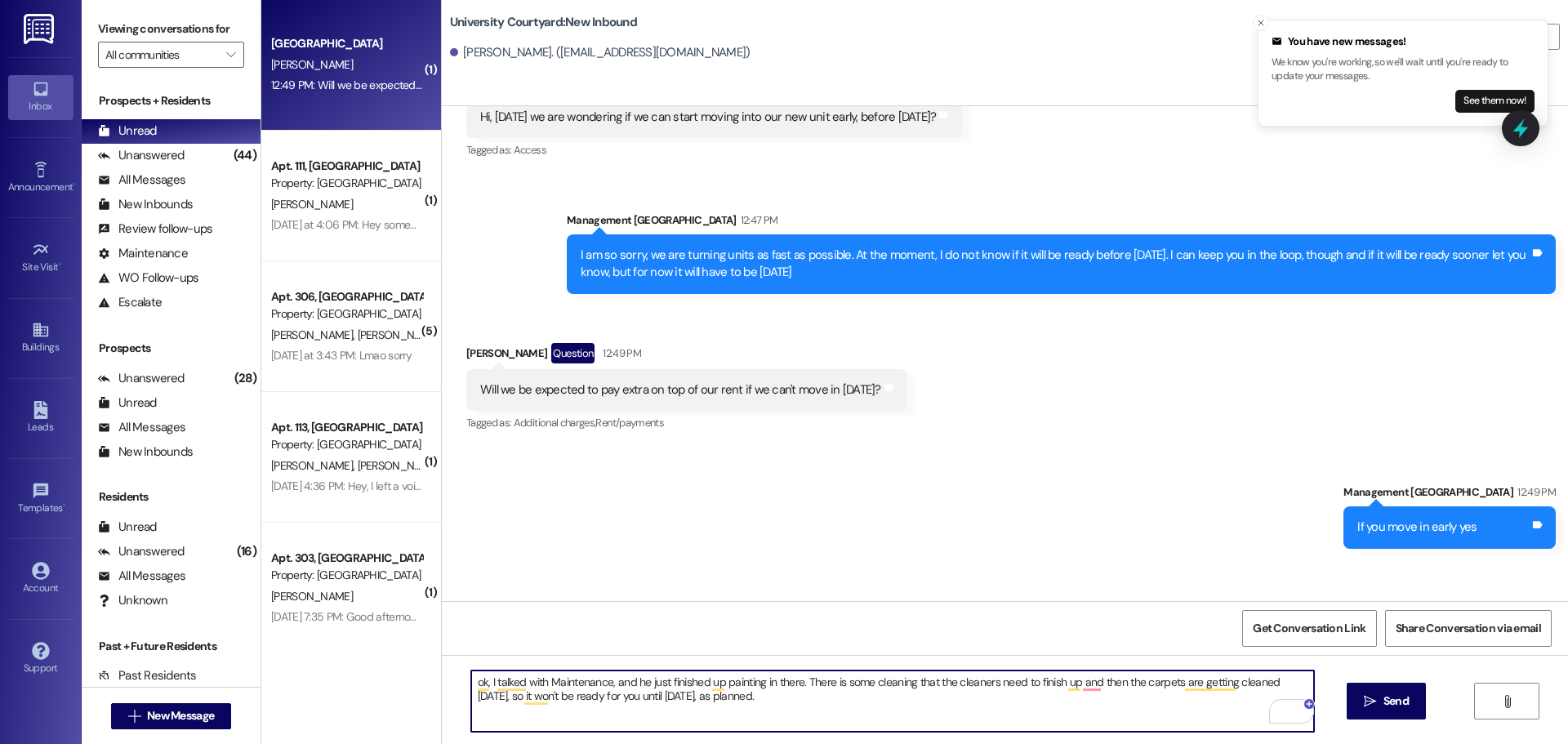
scroll to position [21137, 0]
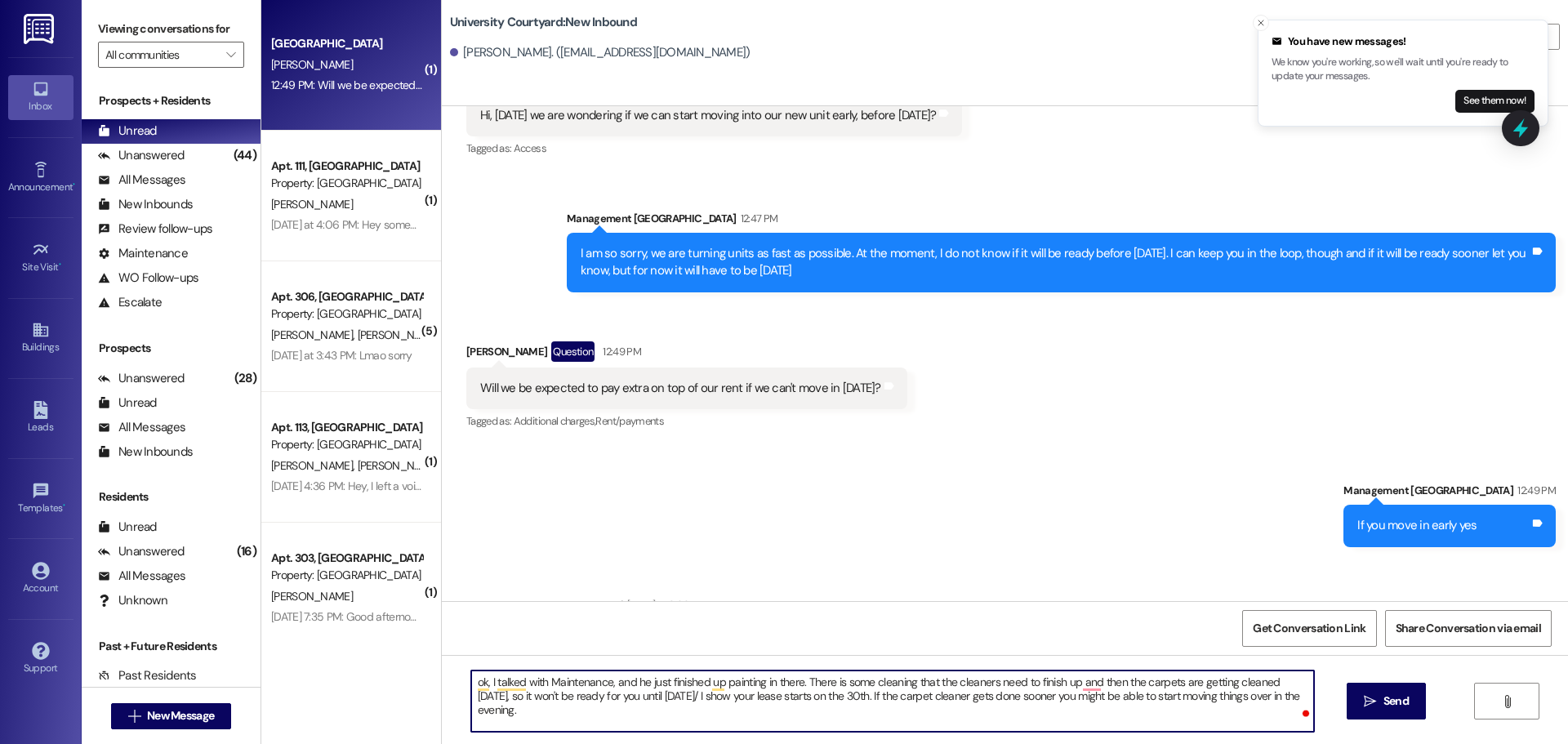
type textarea "ok, I talked with Maintenance, and he just finished up painting in there. There…"
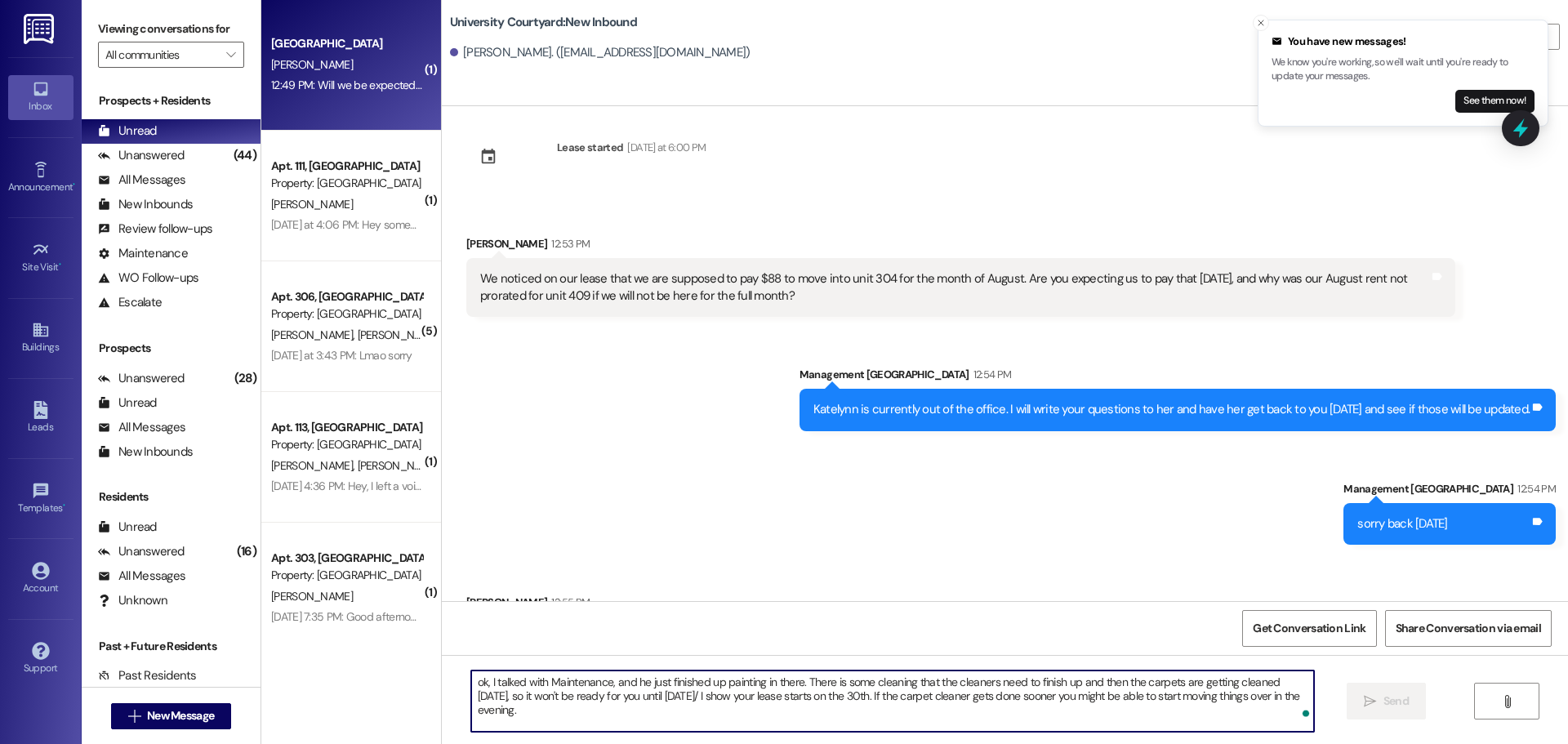
scroll to position [21840, 0]
